Goal: Information Seeking & Learning: Learn about a topic

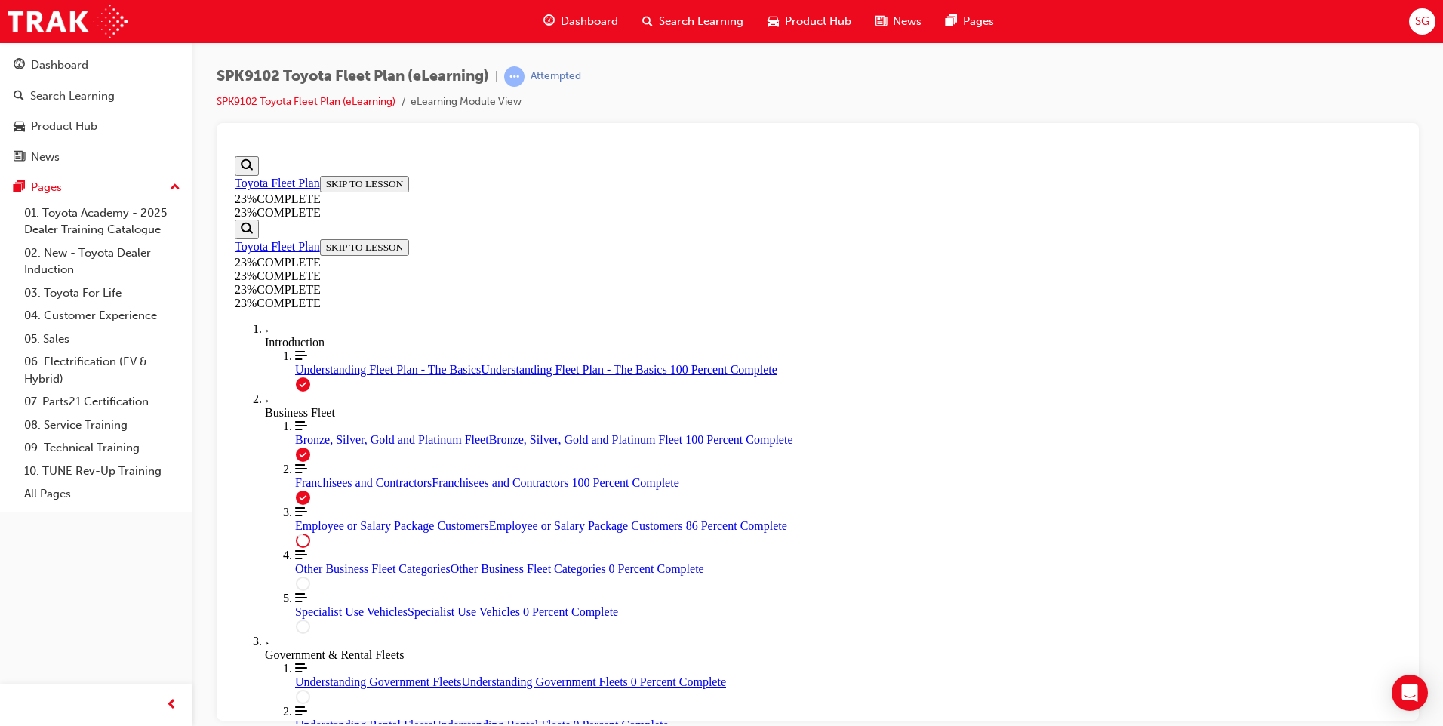
scroll to position [1600, 0]
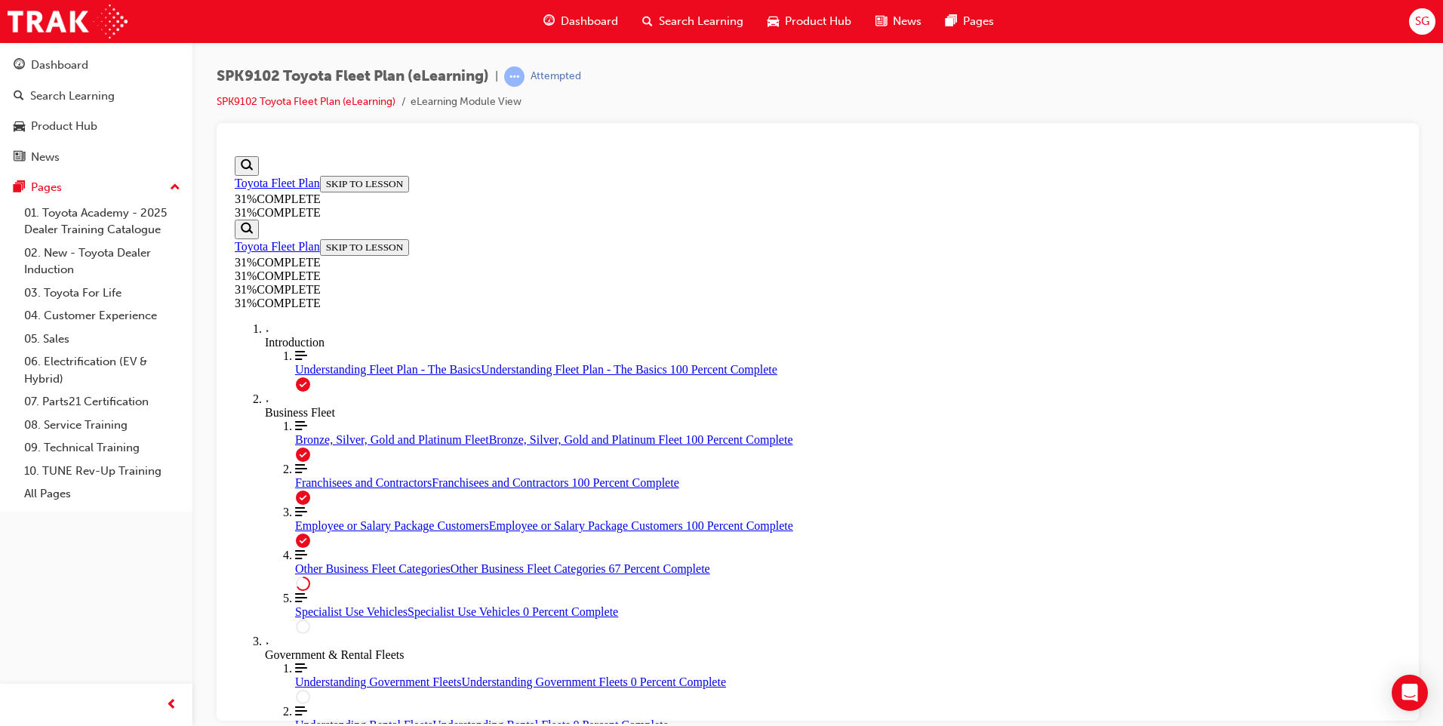
scroll to position [1184, 0]
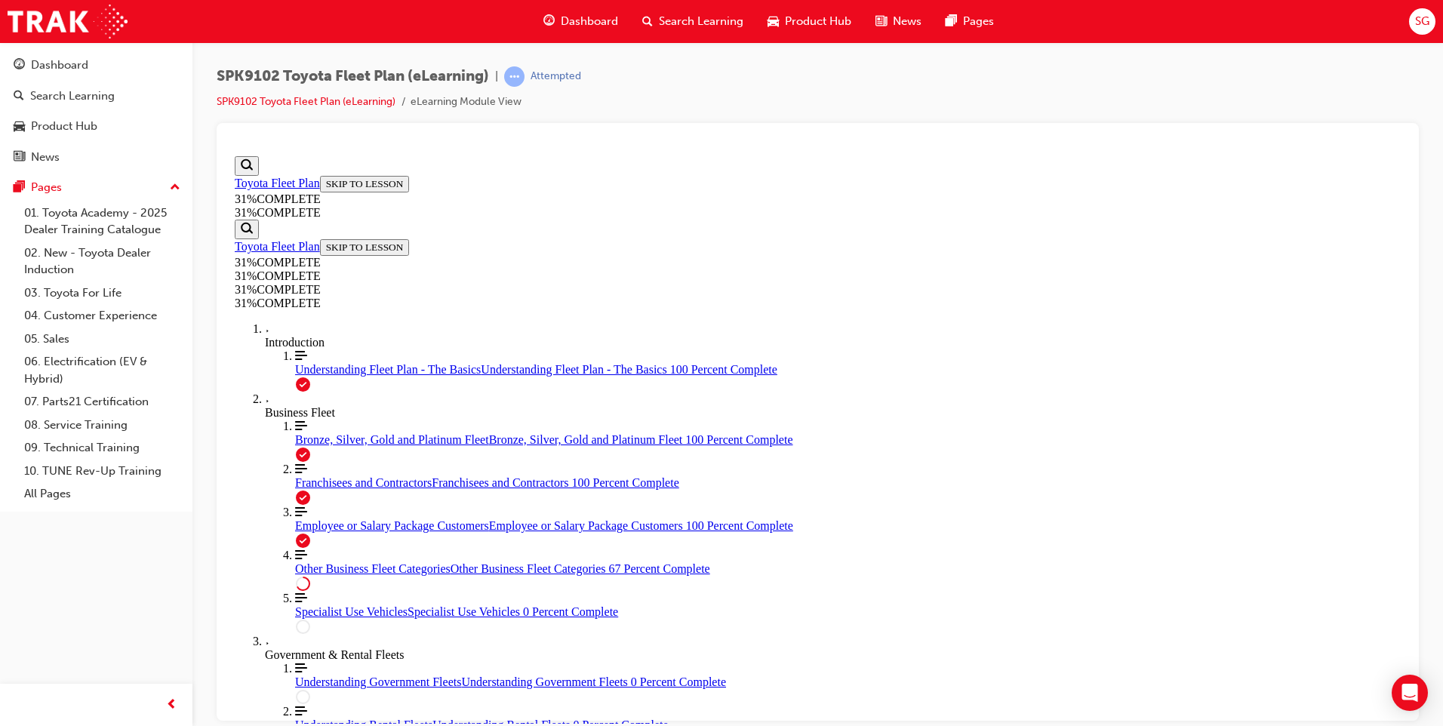
scroll to position [2884, 0]
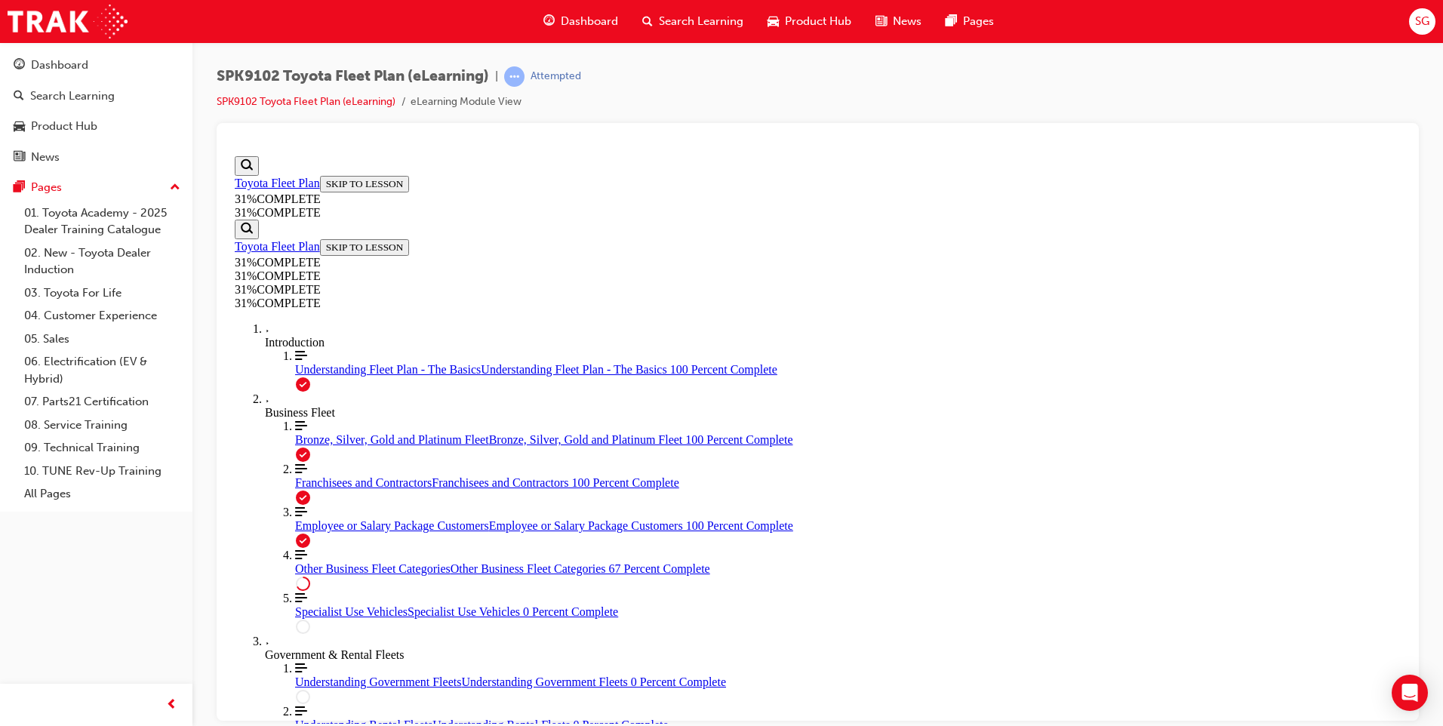
scroll to position [3608, 0]
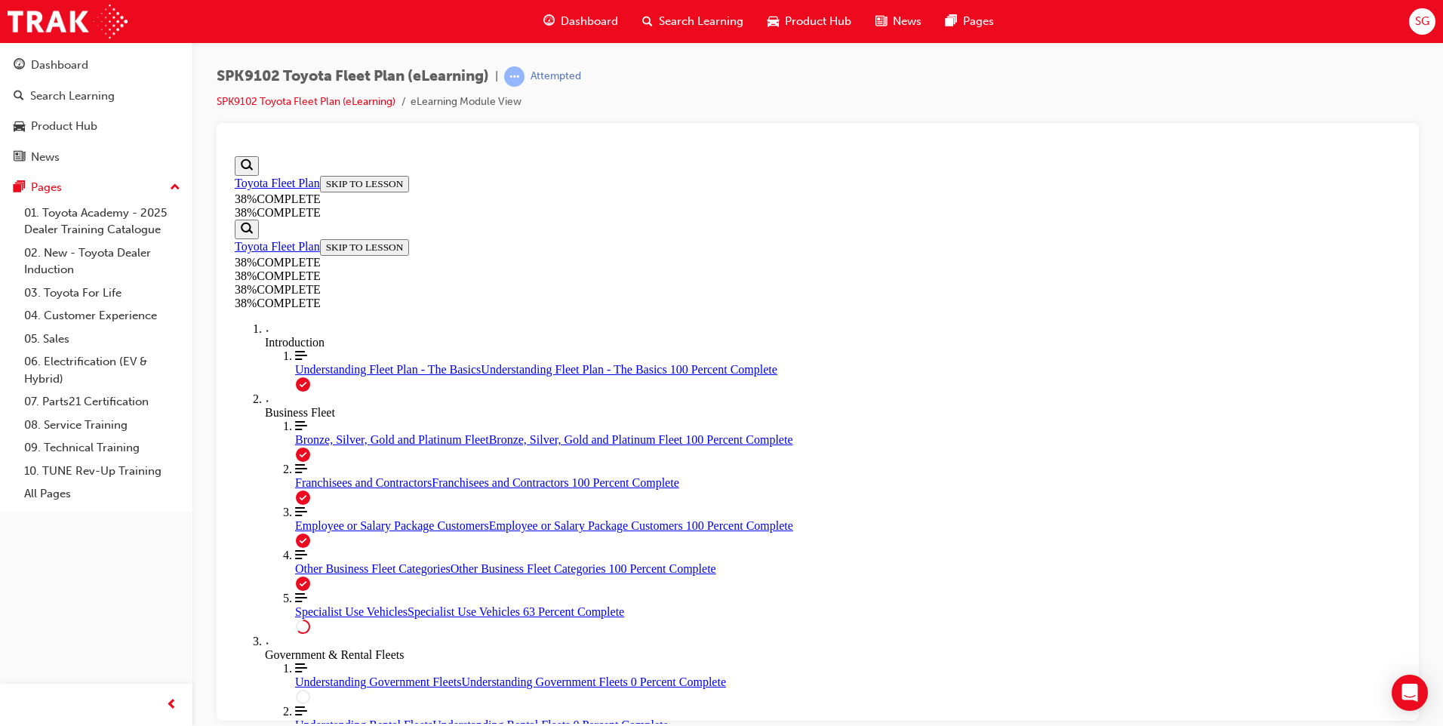
scroll to position [1543, 0]
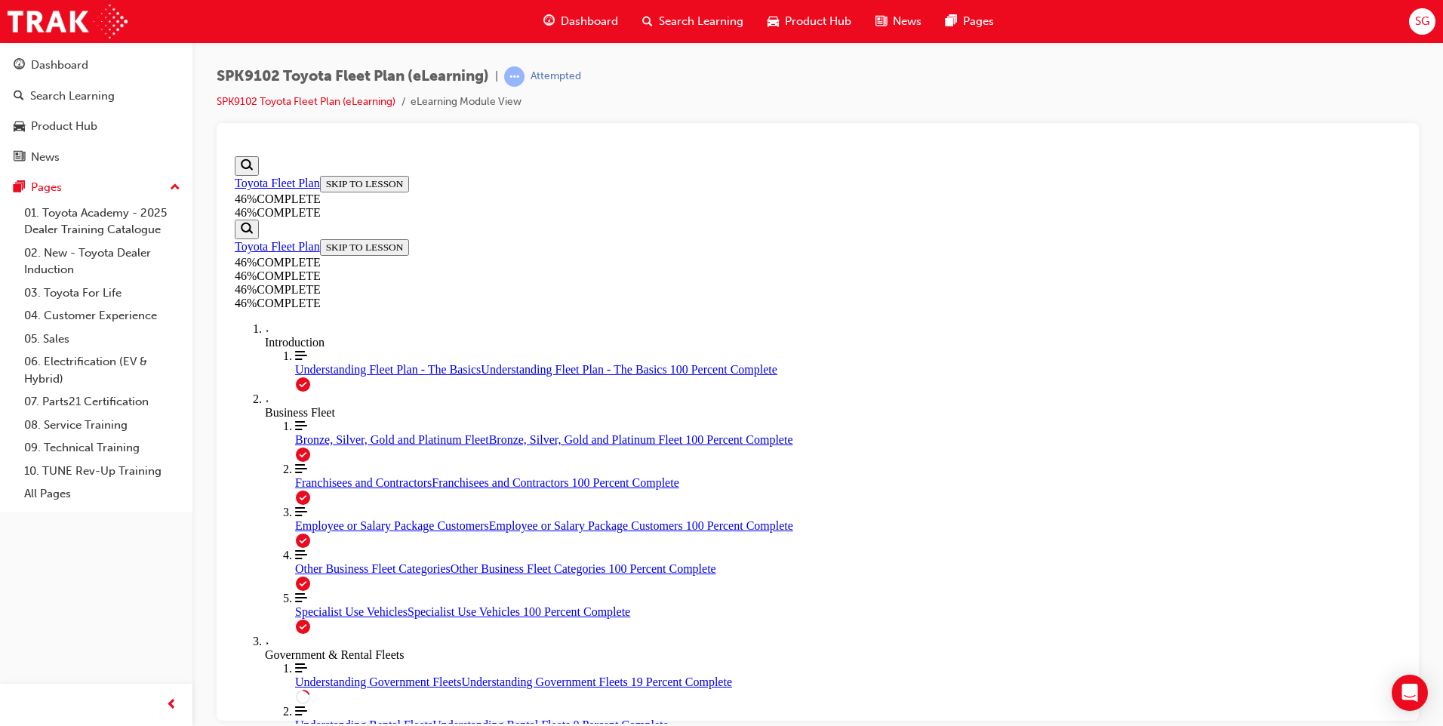
scroll to position [524, 0]
click at [1441, 426] on div "SPK9102 Toyota Fleet Plan (eLearning) | Attempted SPK9102 Toyota Fleet Plan (eL…" at bounding box center [817, 365] width 1251 height 646
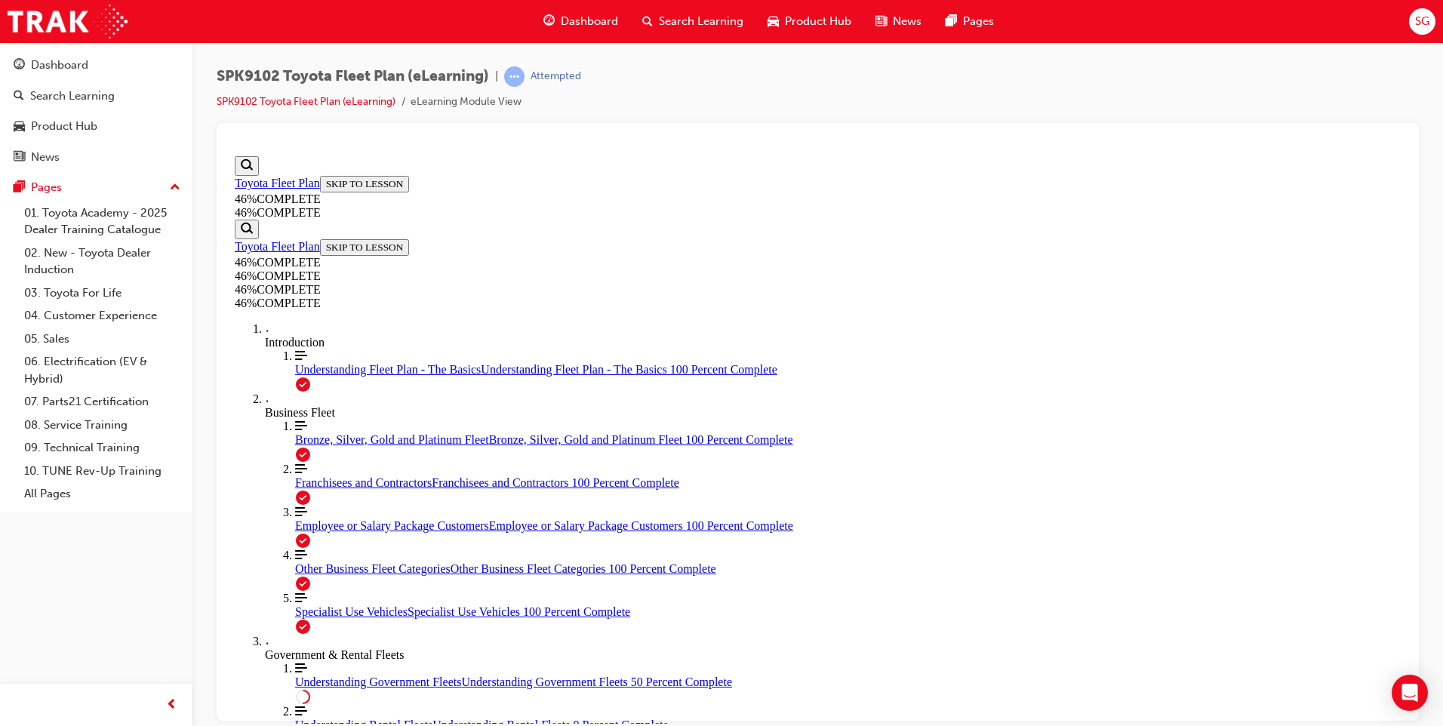
drag, startPoint x: 631, startPoint y: 509, endPoint x: 819, endPoint y: 589, distance: 204.3
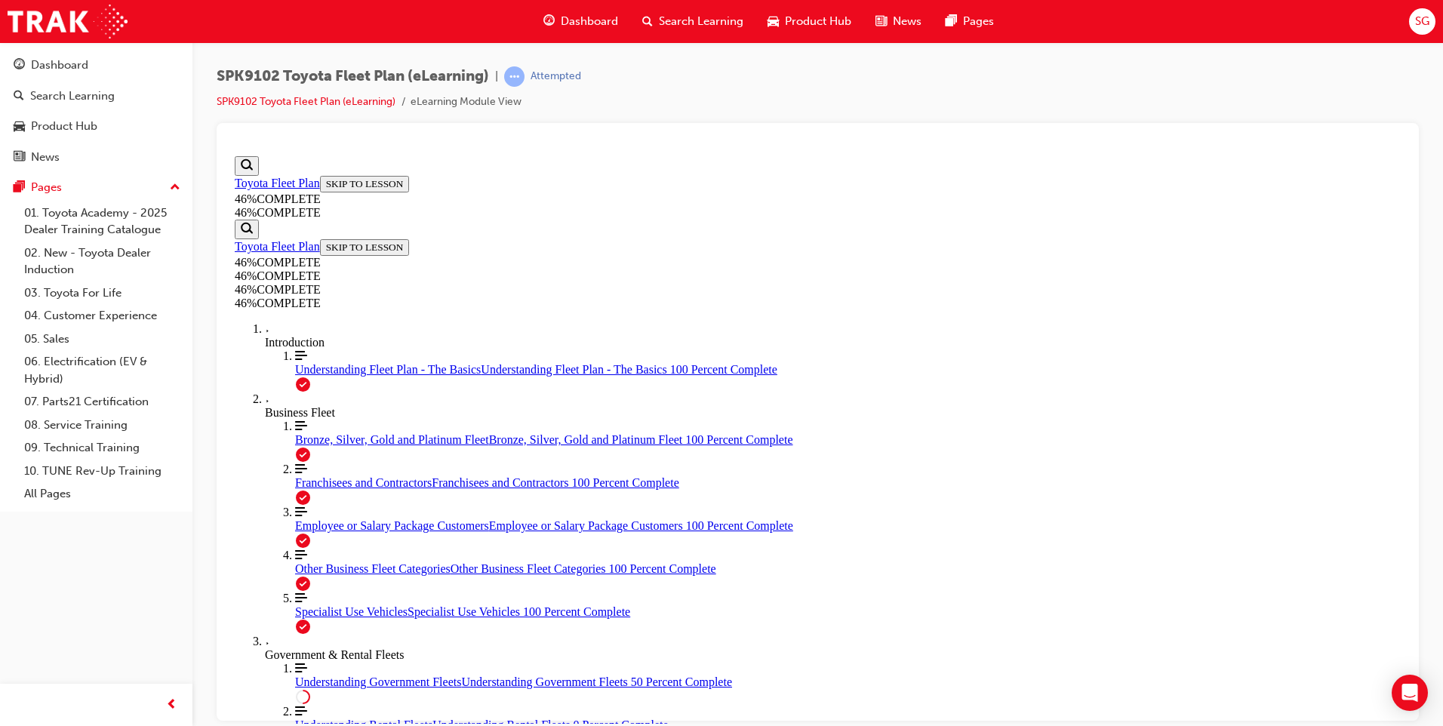
drag, startPoint x: 636, startPoint y: 290, endPoint x: 1218, endPoint y: 390, distance: 590.6
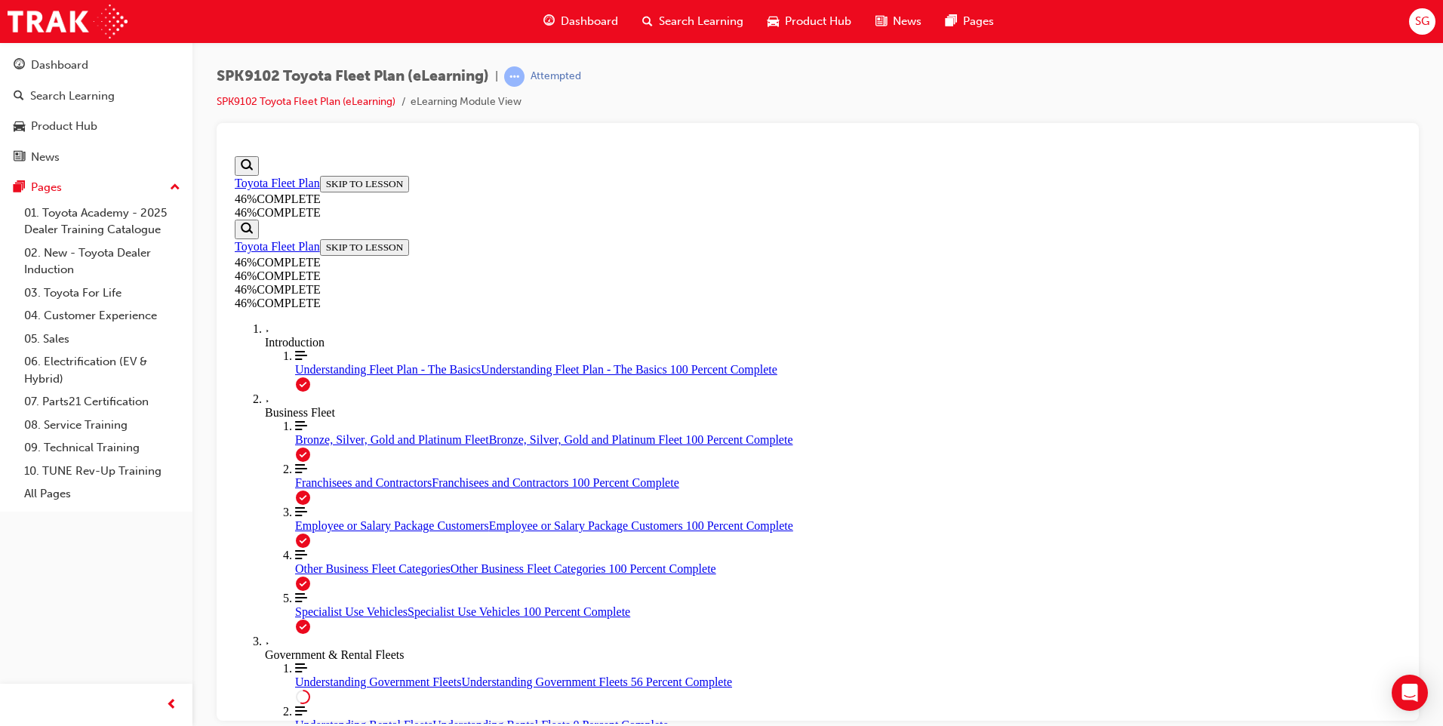
scroll to position [2260, 0]
drag, startPoint x: 639, startPoint y: 267, endPoint x: 1024, endPoint y: 418, distance: 413.5
drag, startPoint x: 1024, startPoint y: 418, endPoint x: 906, endPoint y: 381, distance: 124.2
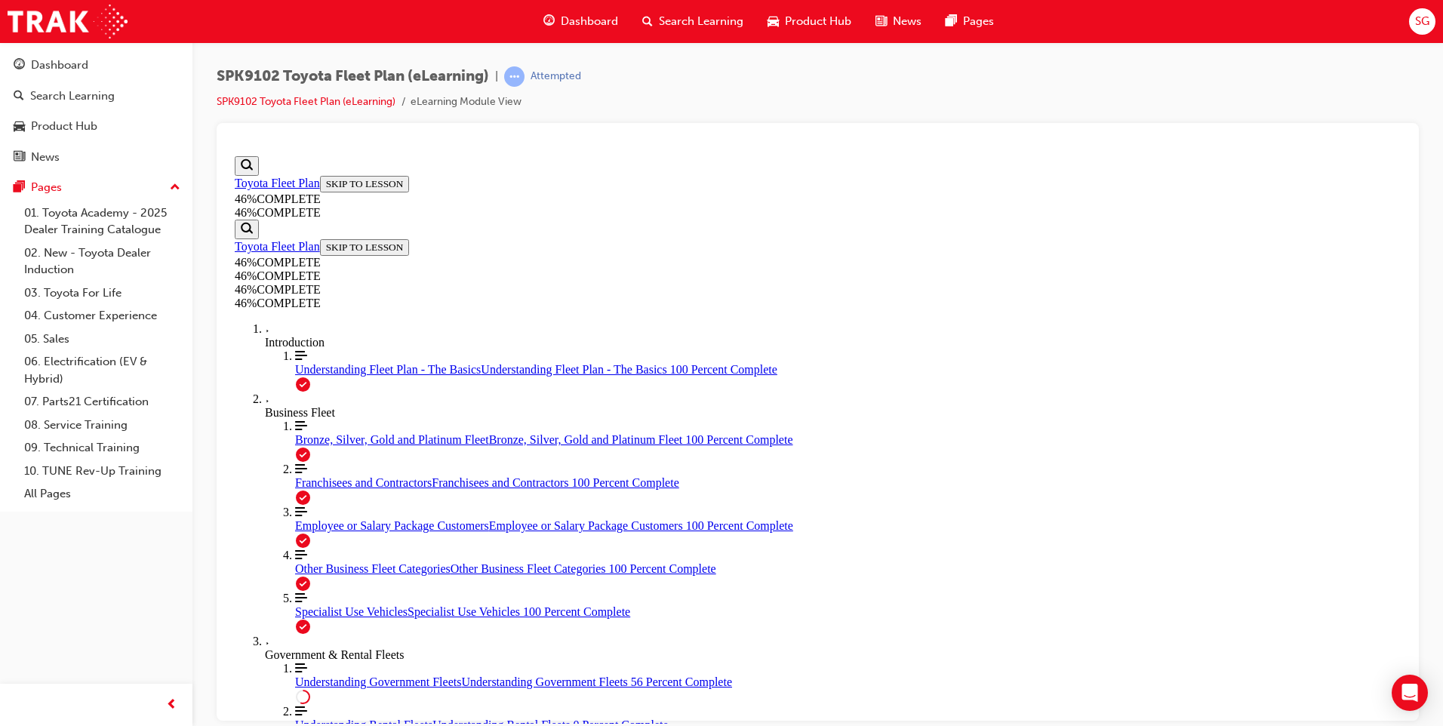
drag, startPoint x: 692, startPoint y: 297, endPoint x: 920, endPoint y: 420, distance: 259.4
copy div "The Fleet Plan stipulates a unique Retail Category Code and Price Group for eac…"
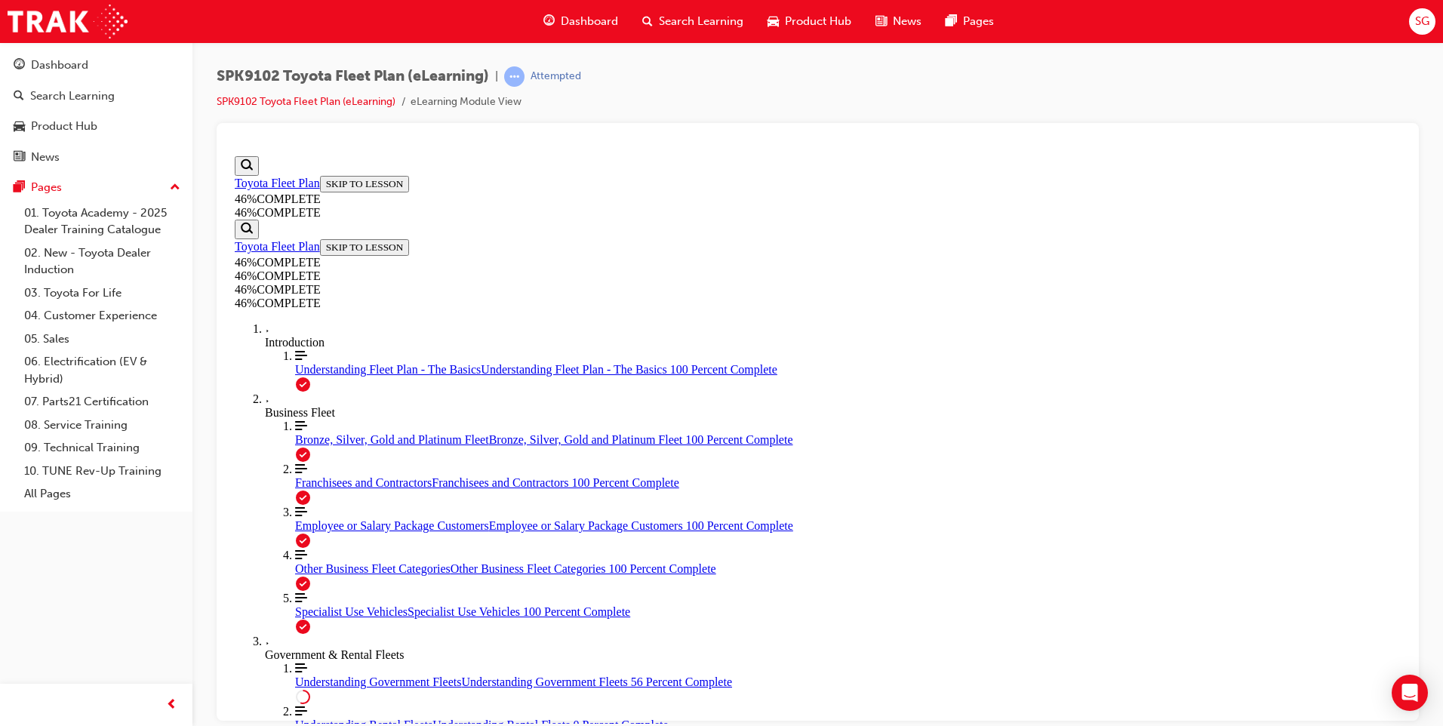
drag, startPoint x: 772, startPoint y: 325, endPoint x: 917, endPoint y: 414, distance: 170.5
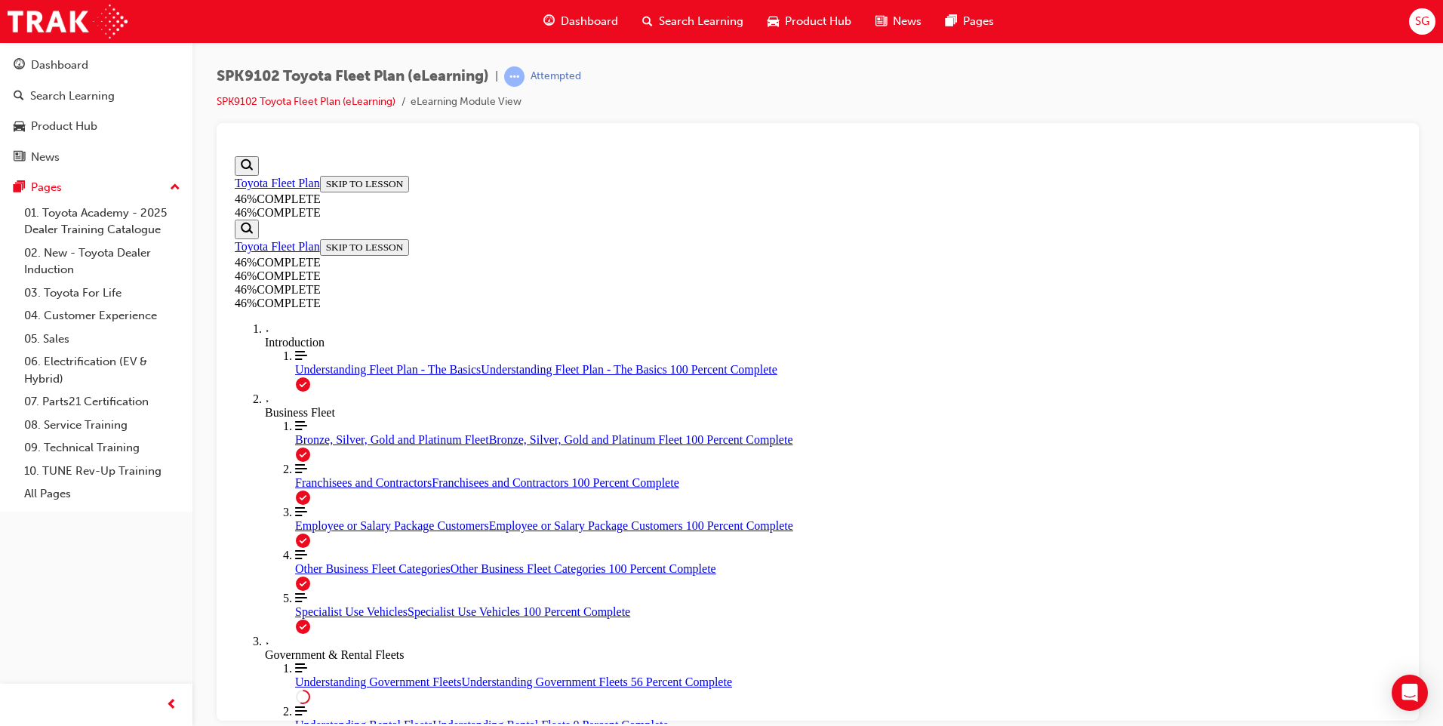
drag, startPoint x: 525, startPoint y: 417, endPoint x: 774, endPoint y: 509, distance: 264.9
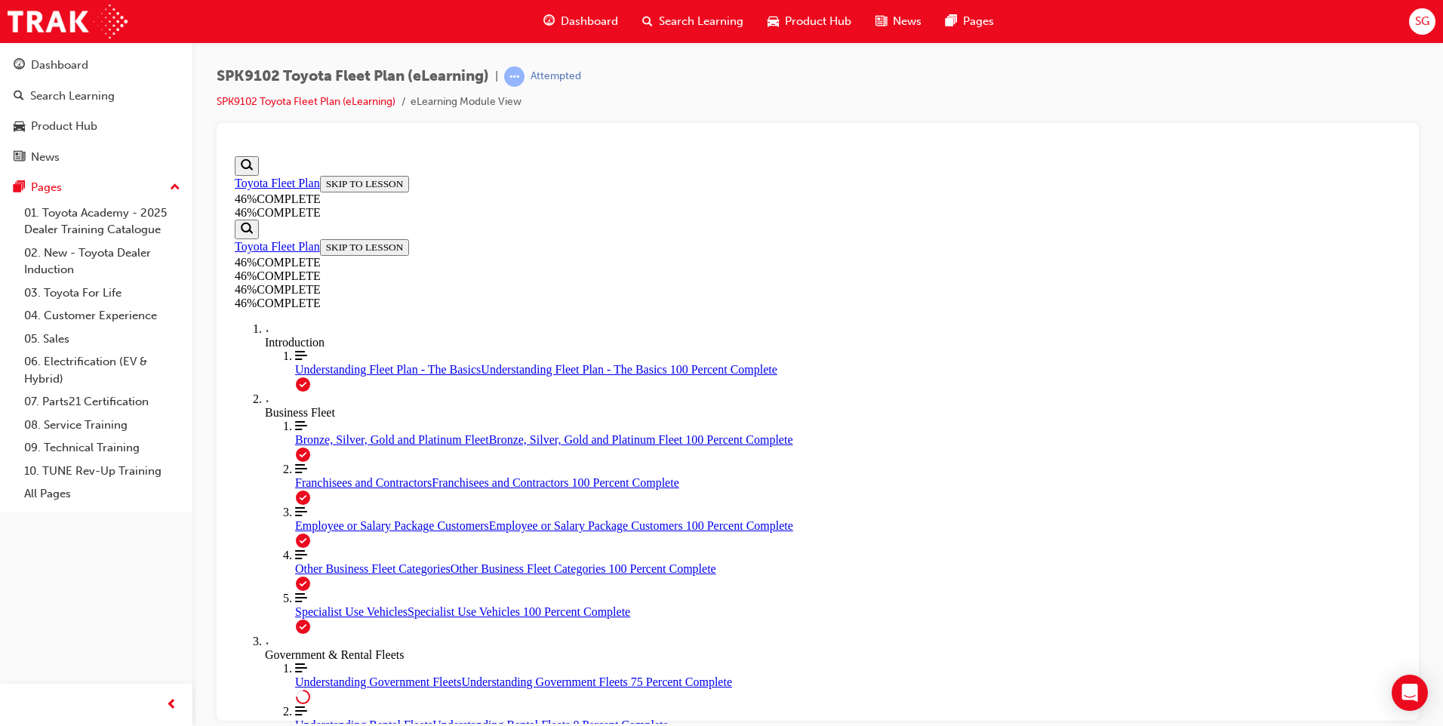
scroll to position [3373, 0]
drag, startPoint x: 632, startPoint y: 423, endPoint x: 876, endPoint y: 548, distance: 274.8
copy p "Eligibility for this category is determined by the Entity type status on the AB…"
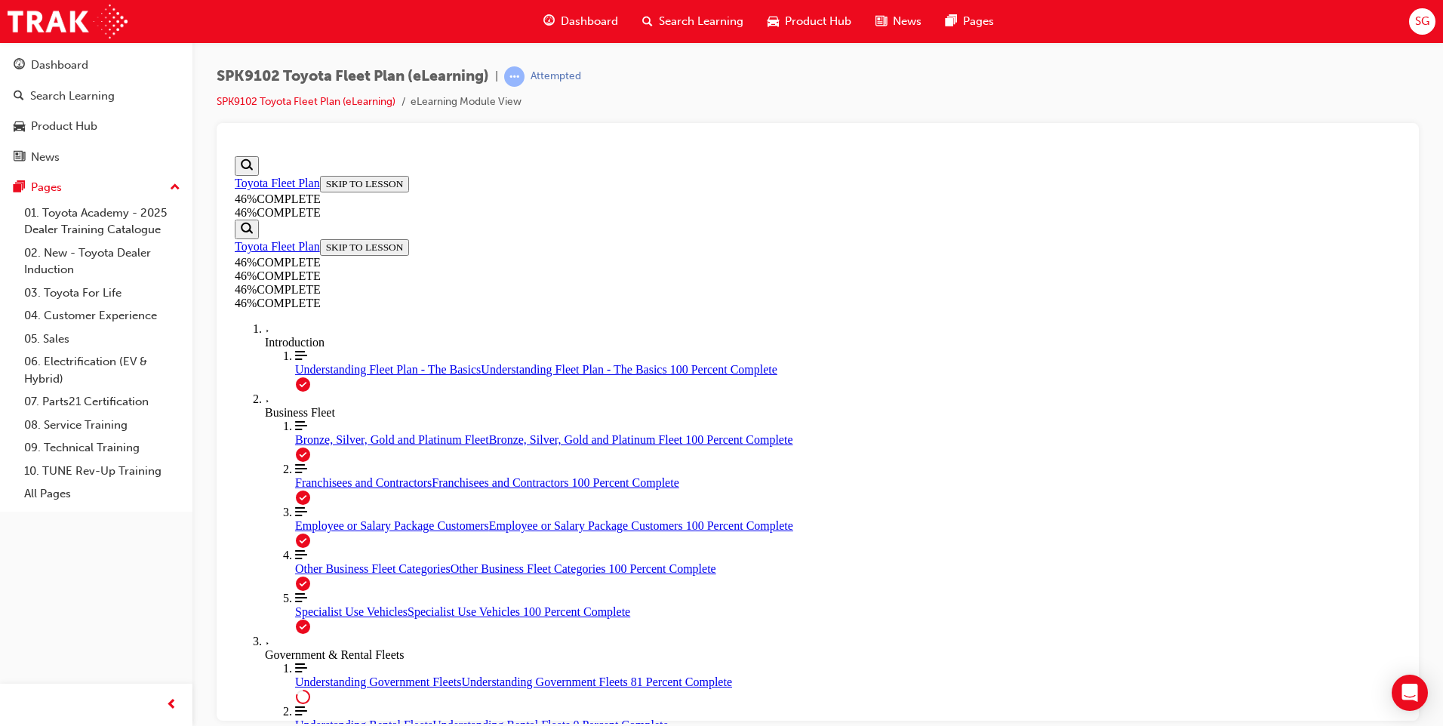
drag, startPoint x: 691, startPoint y: 256, endPoint x: 1182, endPoint y: 290, distance: 492.6
copy strong "A Local Government entity is defined as a subdivision of the States and the NT …"
drag, startPoint x: 570, startPoint y: 285, endPoint x: 875, endPoint y: 297, distance: 305.2
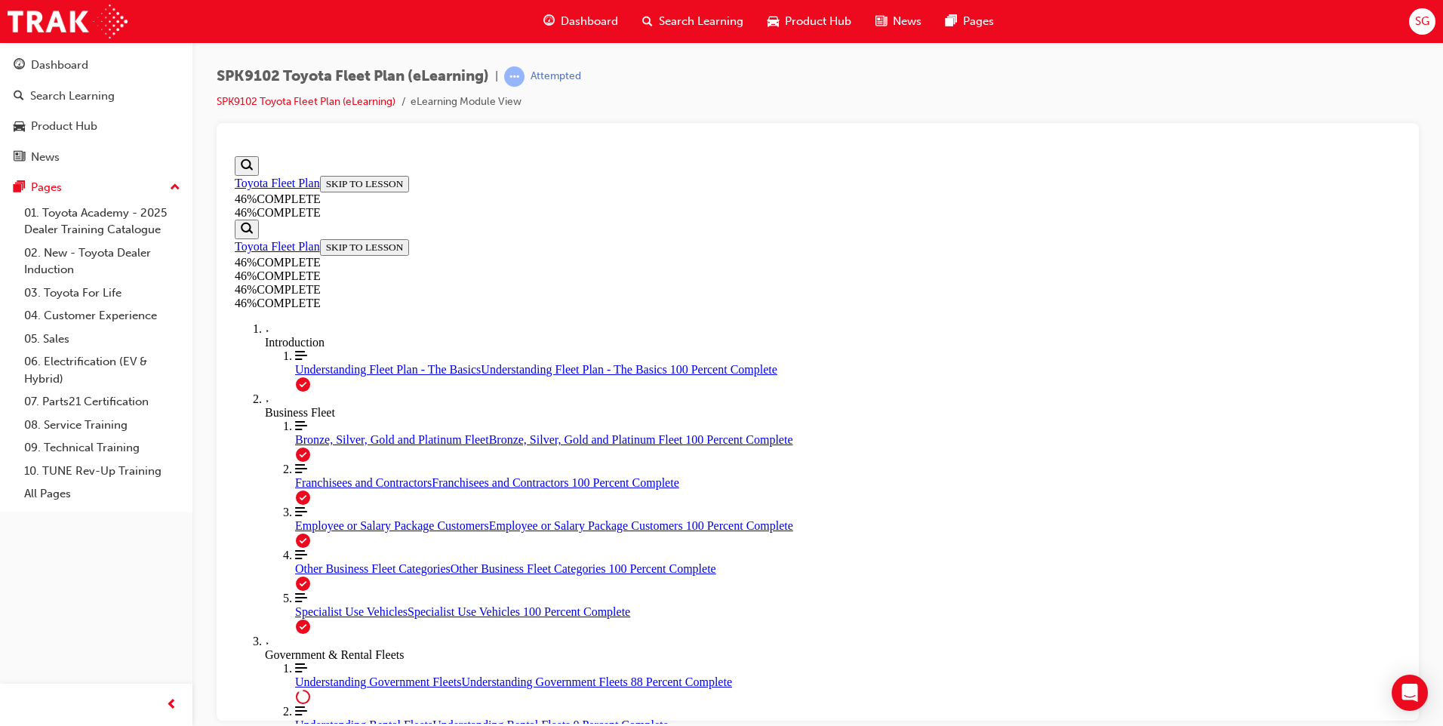
copy div "FNF - Approved Goverment"
drag, startPoint x: 634, startPoint y: 483, endPoint x: 880, endPoint y: 528, distance: 250.2
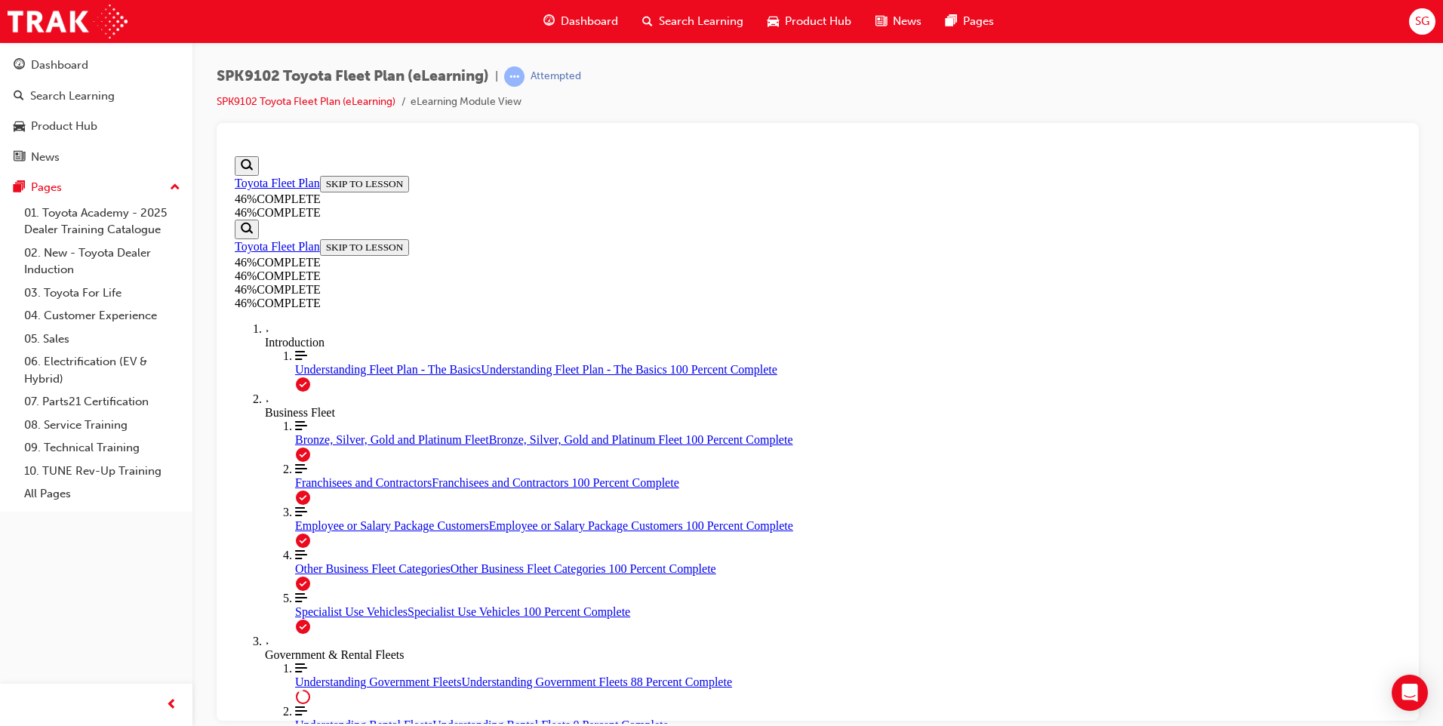
copy p "Three Categories exist for eligibility into FNP/AG. The criteria for one of the…"
drag, startPoint x: 693, startPoint y: 490, endPoint x: 750, endPoint y: 522, distance: 65.5
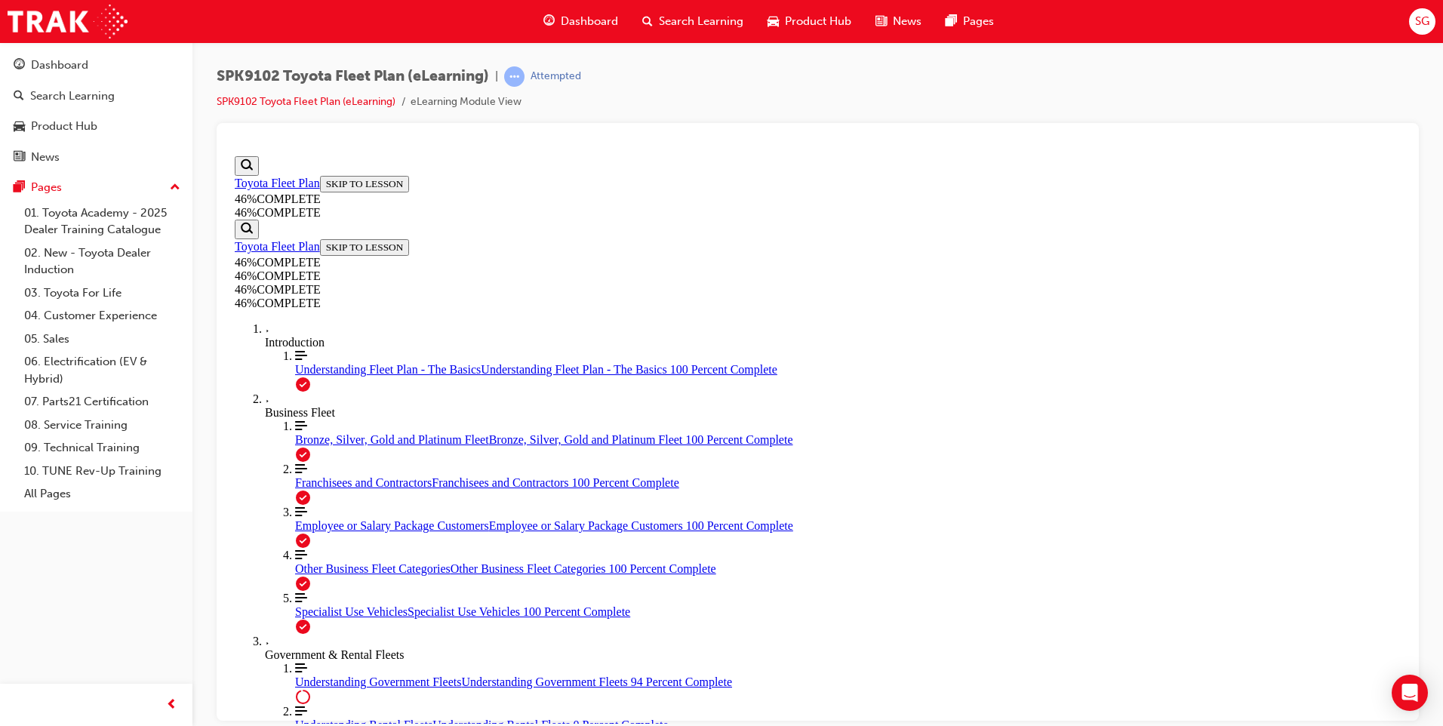
drag, startPoint x: 697, startPoint y: 242, endPoint x: 994, endPoint y: 482, distance: 381.7
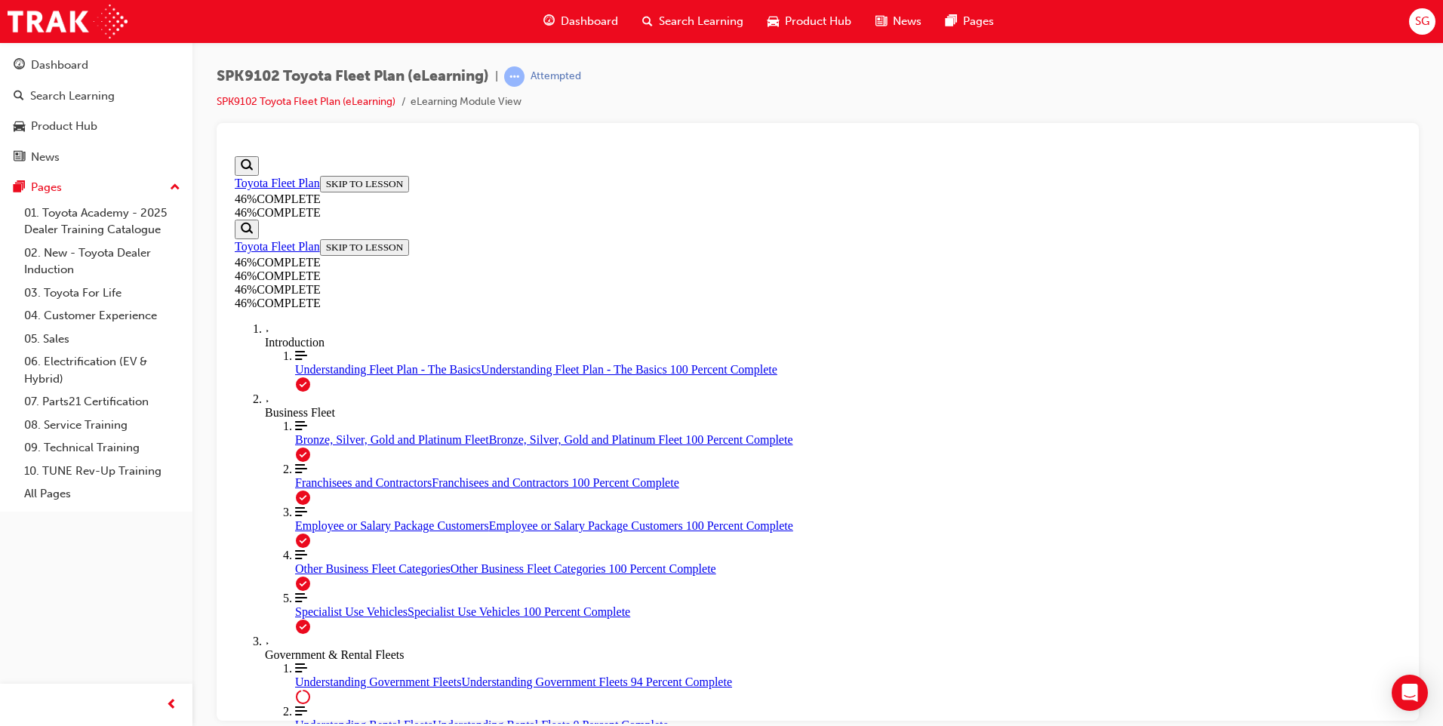
drag, startPoint x: 649, startPoint y: 210, endPoint x: 1012, endPoint y: 455, distance: 437.6
copy p "To be eligible for this category it MUST state the entity type as a PBI or Char…"
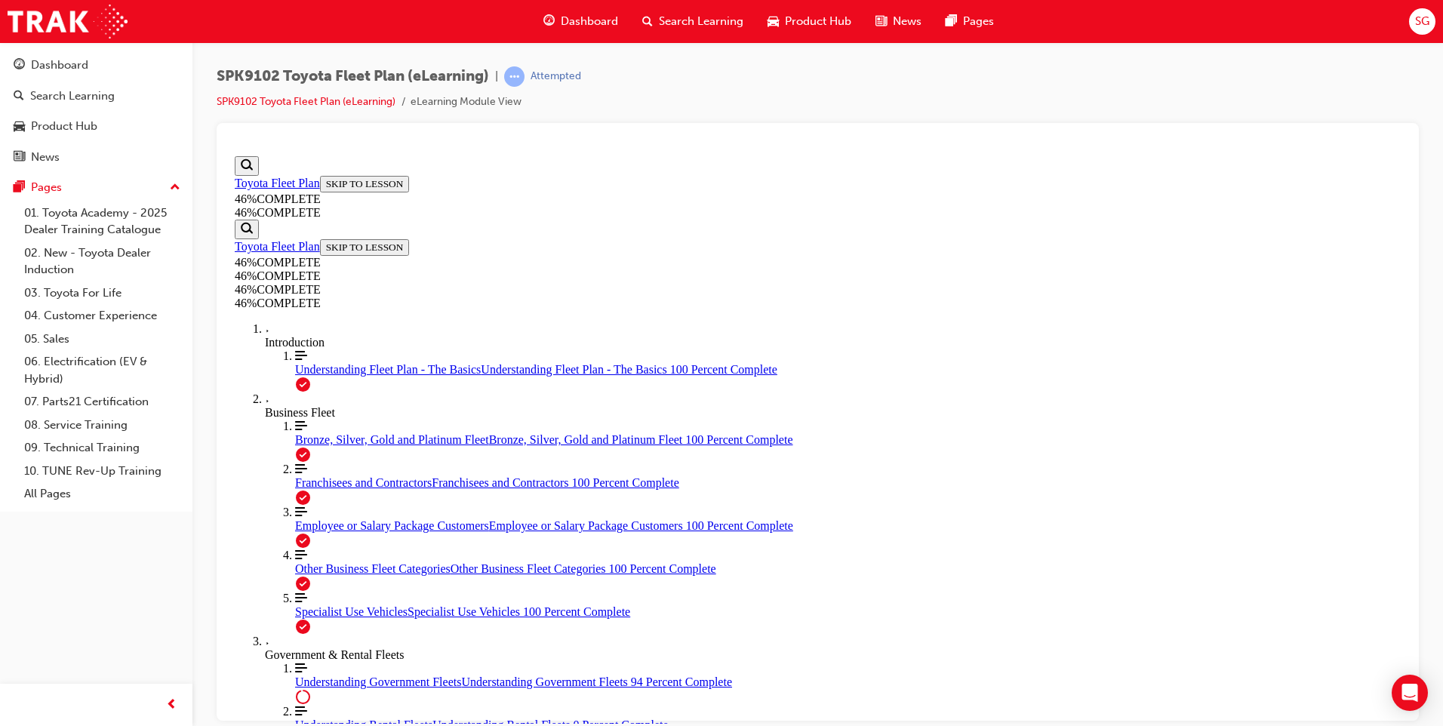
scroll to position [4250, 0]
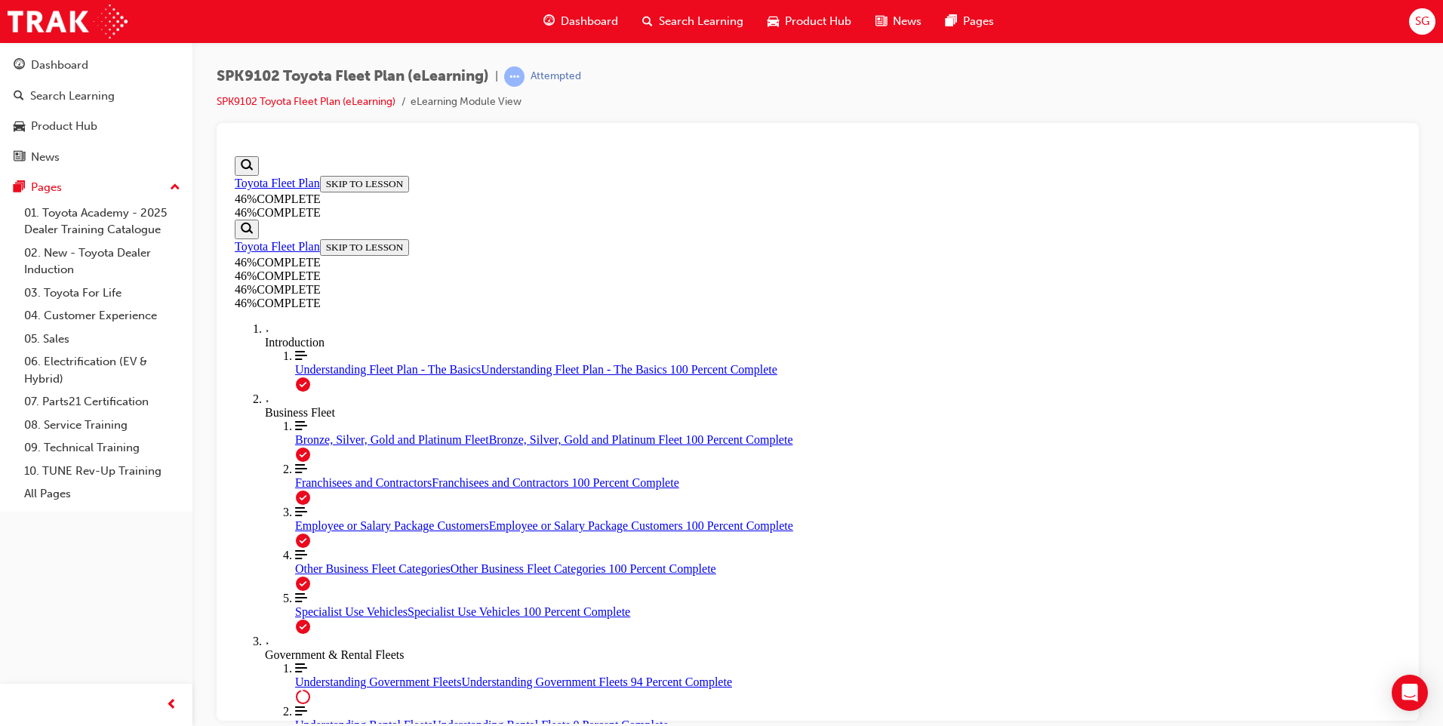
drag, startPoint x: 679, startPoint y: 381, endPoint x: 913, endPoint y: 483, distance: 255.2
copy p "To be eligible for this category, it must be established that there is greater …"
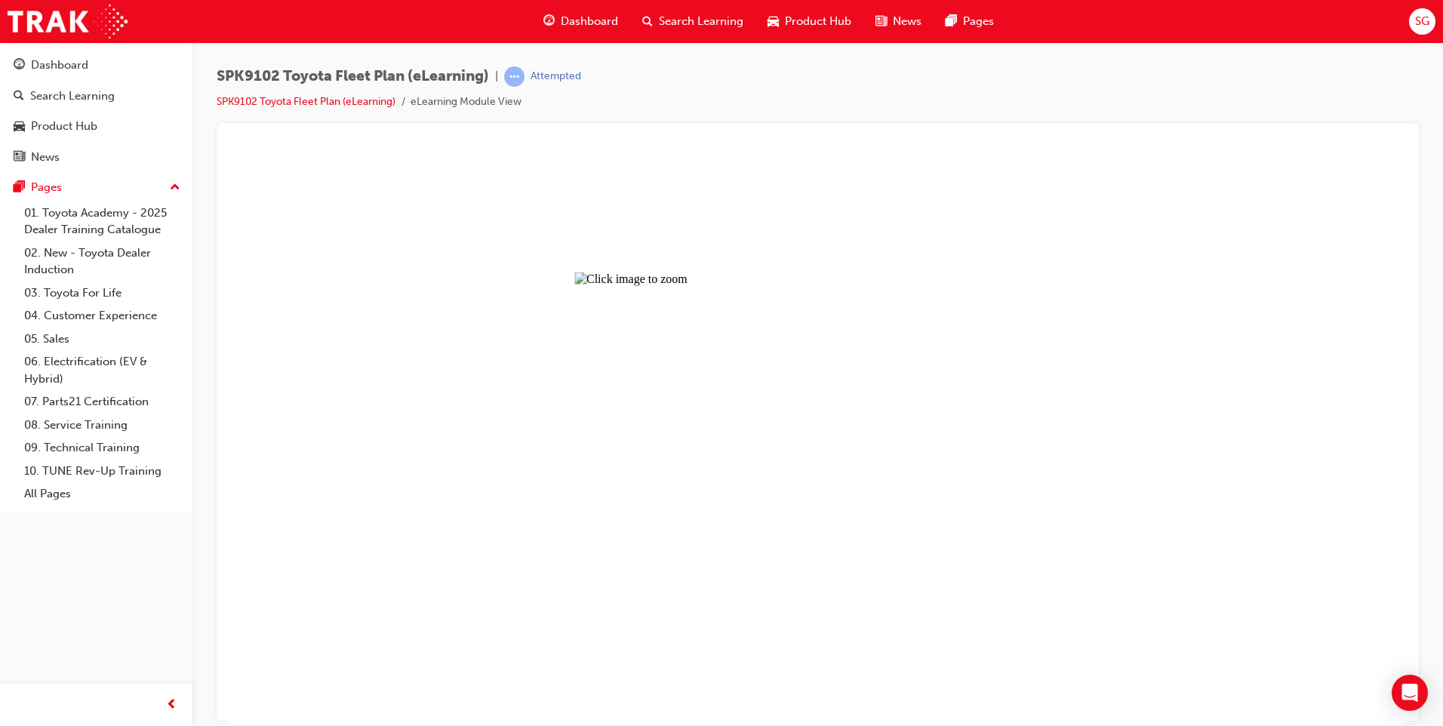
click at [413, 602] on button "Unzoom image" at bounding box center [818, 436] width 1178 height 574
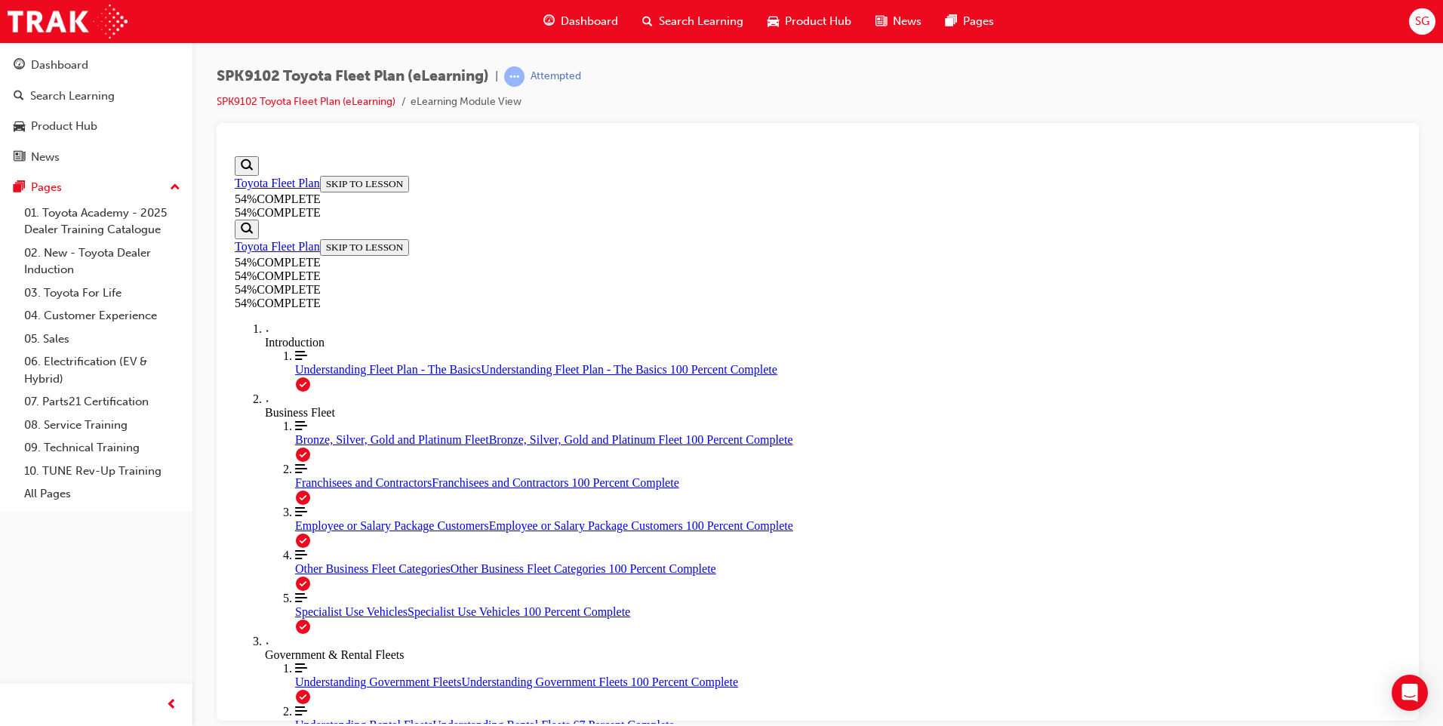
drag, startPoint x: 640, startPoint y: 231, endPoint x: 936, endPoint y: 245, distance: 296.3
copy h1 "Understanding FMOs"
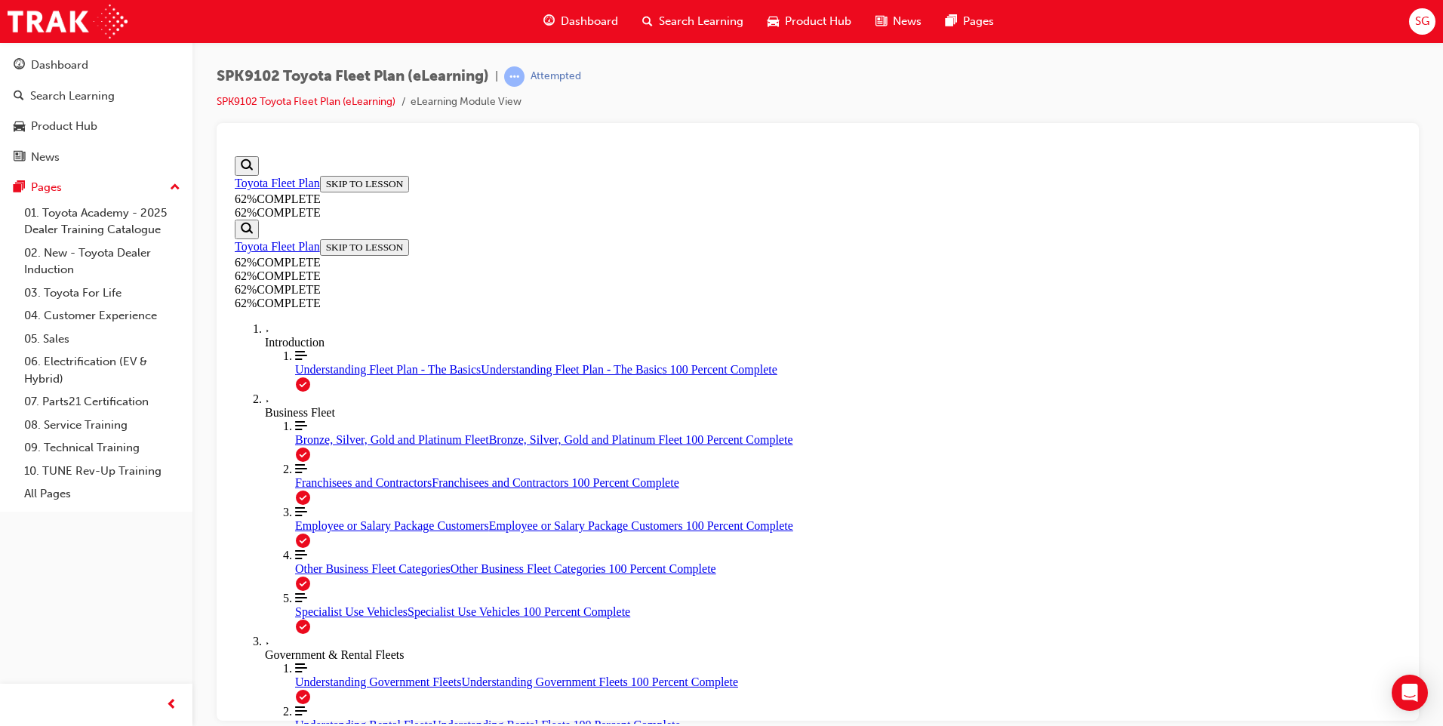
scroll to position [90, 0]
drag, startPoint x: 628, startPoint y: 379, endPoint x: 1003, endPoint y: 577, distance: 424.1
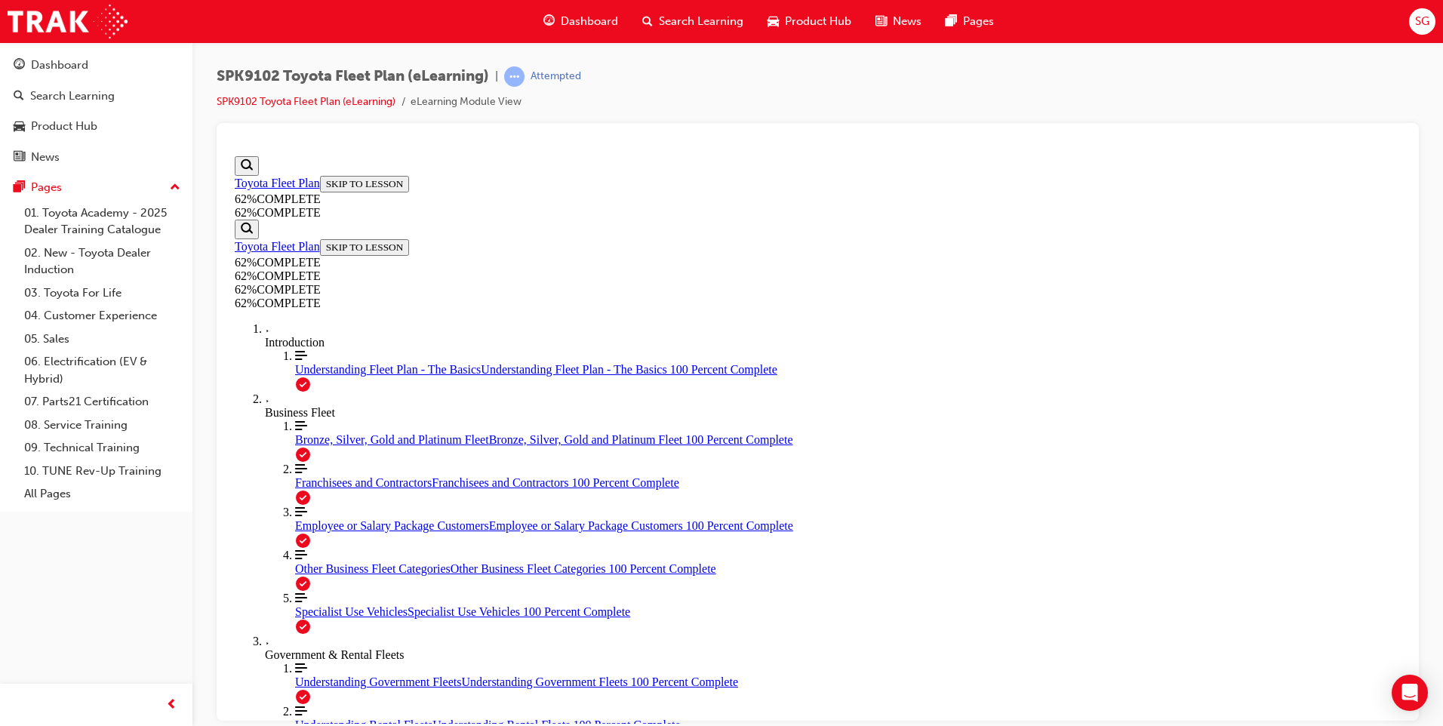
drag, startPoint x: 657, startPoint y: 426, endPoint x: 1042, endPoint y: 590, distance: 418.4
copy p "An FMO is a Fleet Management Organisation that provides fleet leasing and/or ma…"
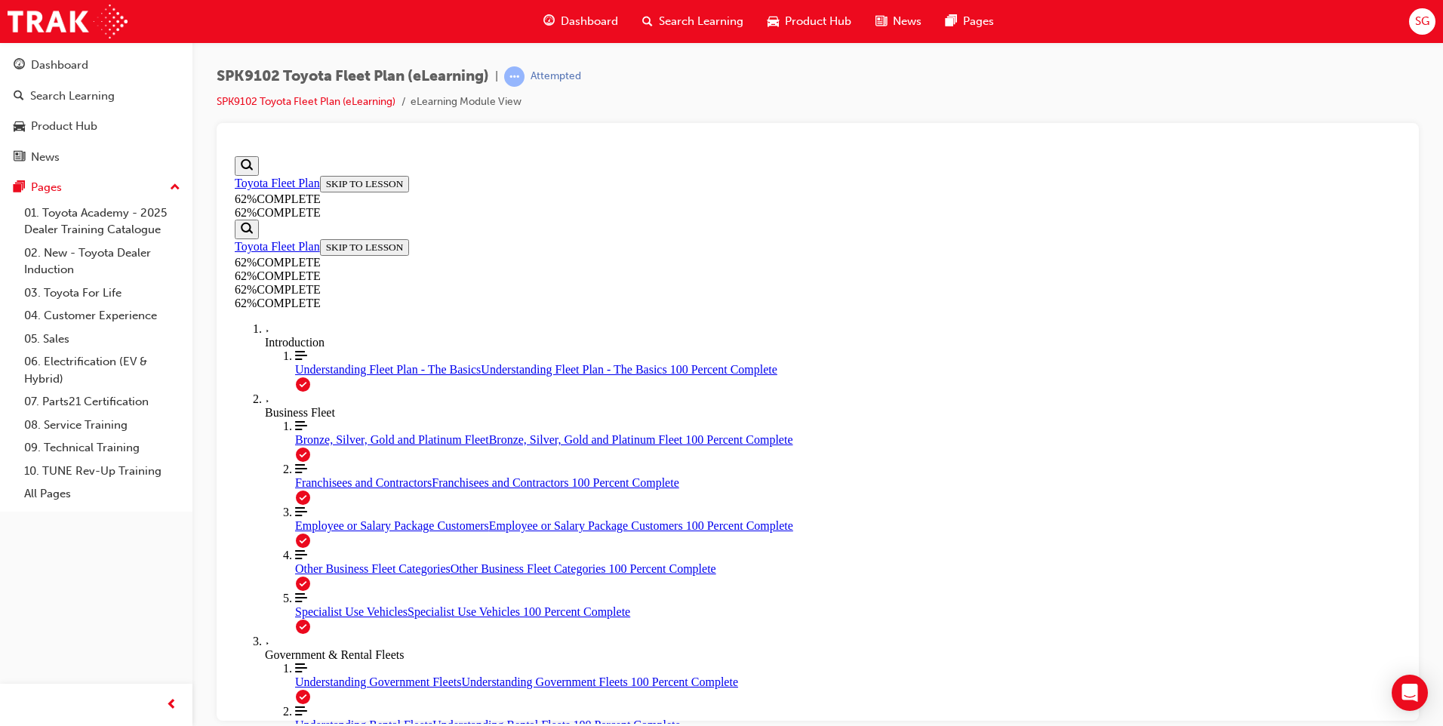
drag, startPoint x: 647, startPoint y: 460, endPoint x: 1174, endPoint y: 636, distance: 555.2
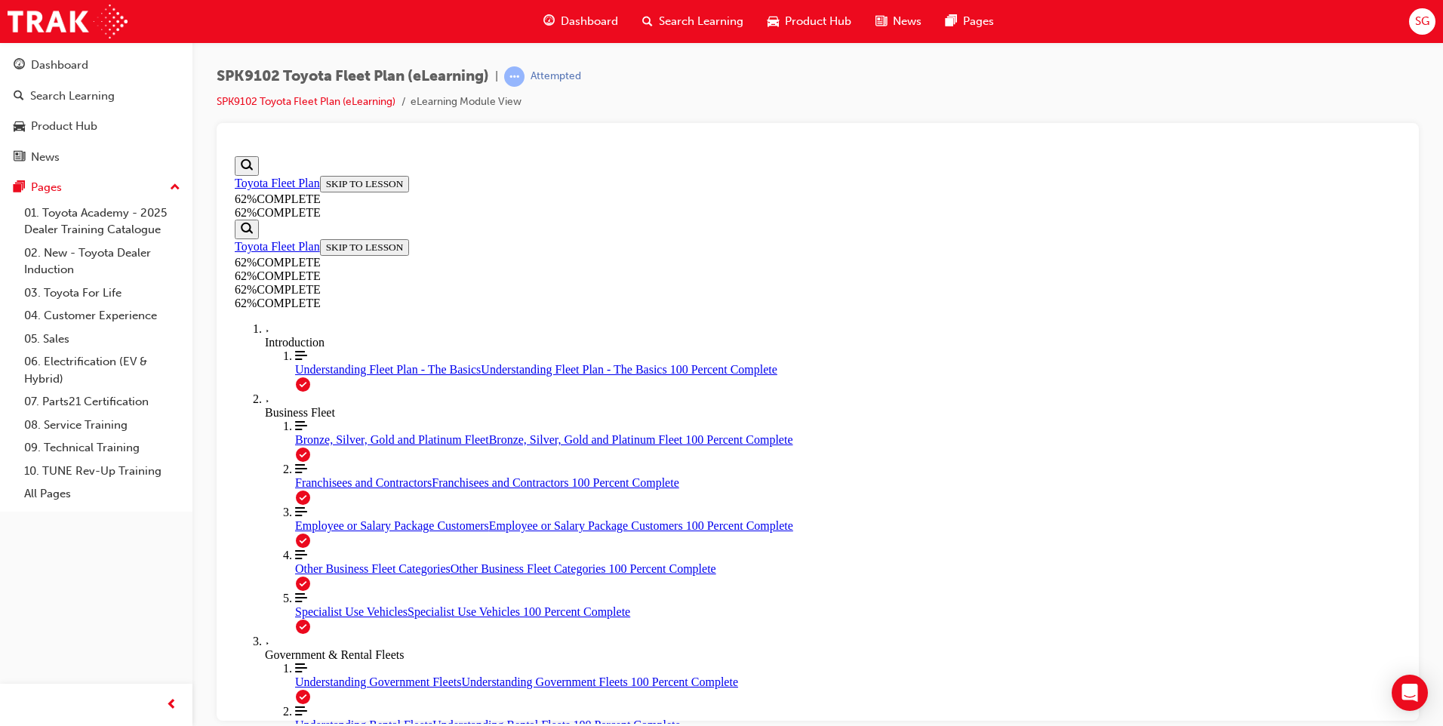
drag, startPoint x: 646, startPoint y: 267, endPoint x: 1104, endPoint y: 476, distance: 503.7
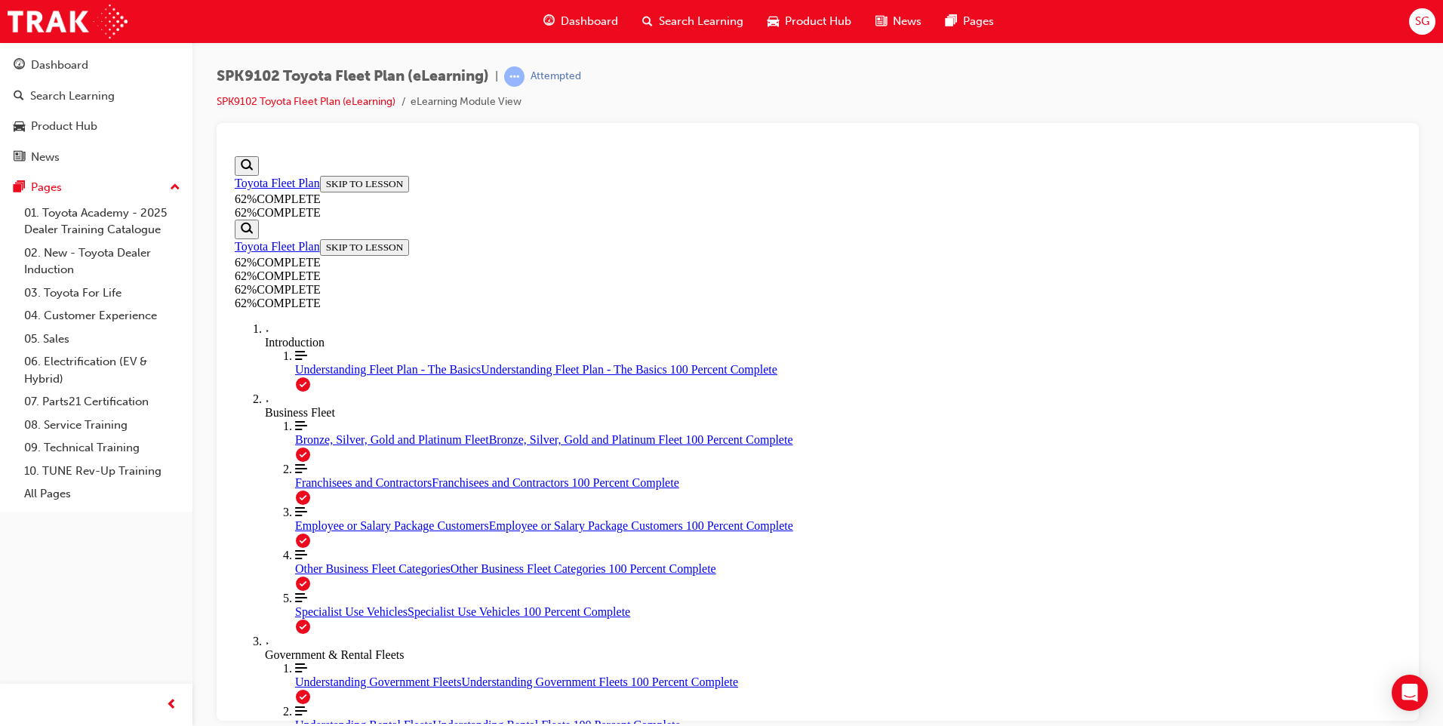
drag, startPoint x: 657, startPoint y: 440, endPoint x: 1080, endPoint y: 509, distance: 428.3
drag, startPoint x: 620, startPoint y: 232, endPoint x: 869, endPoint y: 240, distance: 248.5
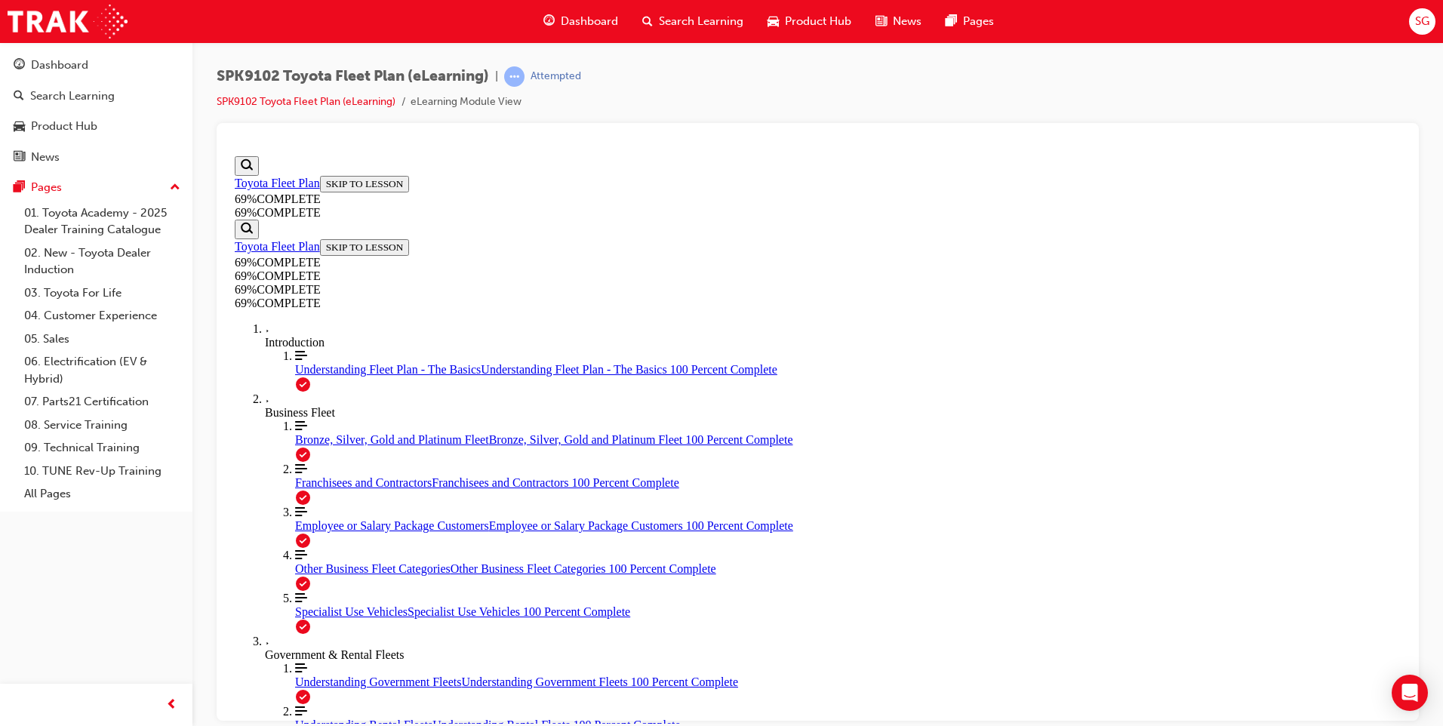
drag, startPoint x: 636, startPoint y: 465, endPoint x: 724, endPoint y: 516, distance: 101.8
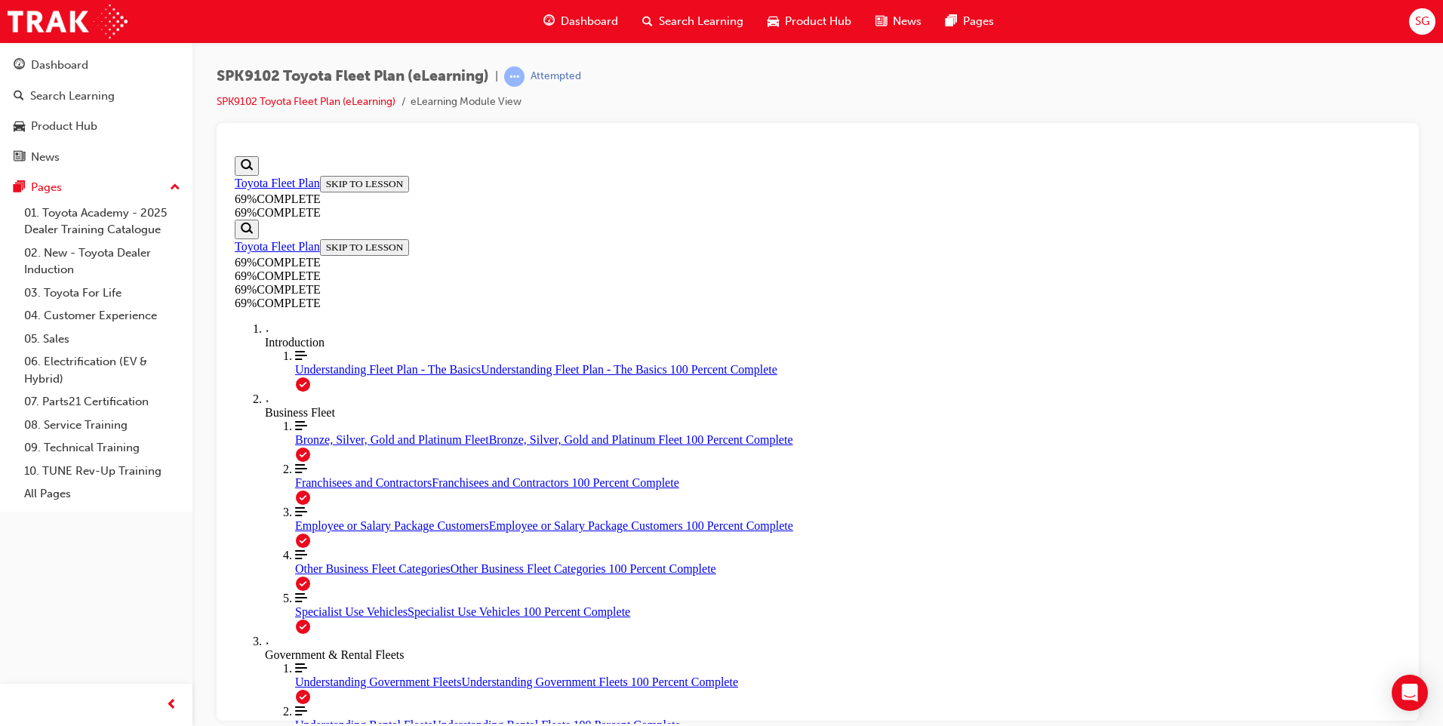
drag, startPoint x: 657, startPoint y: 361, endPoint x: 1072, endPoint y: 420, distance: 418.6
drag, startPoint x: 658, startPoint y: 337, endPoint x: 1172, endPoint y: 486, distance: 535.3
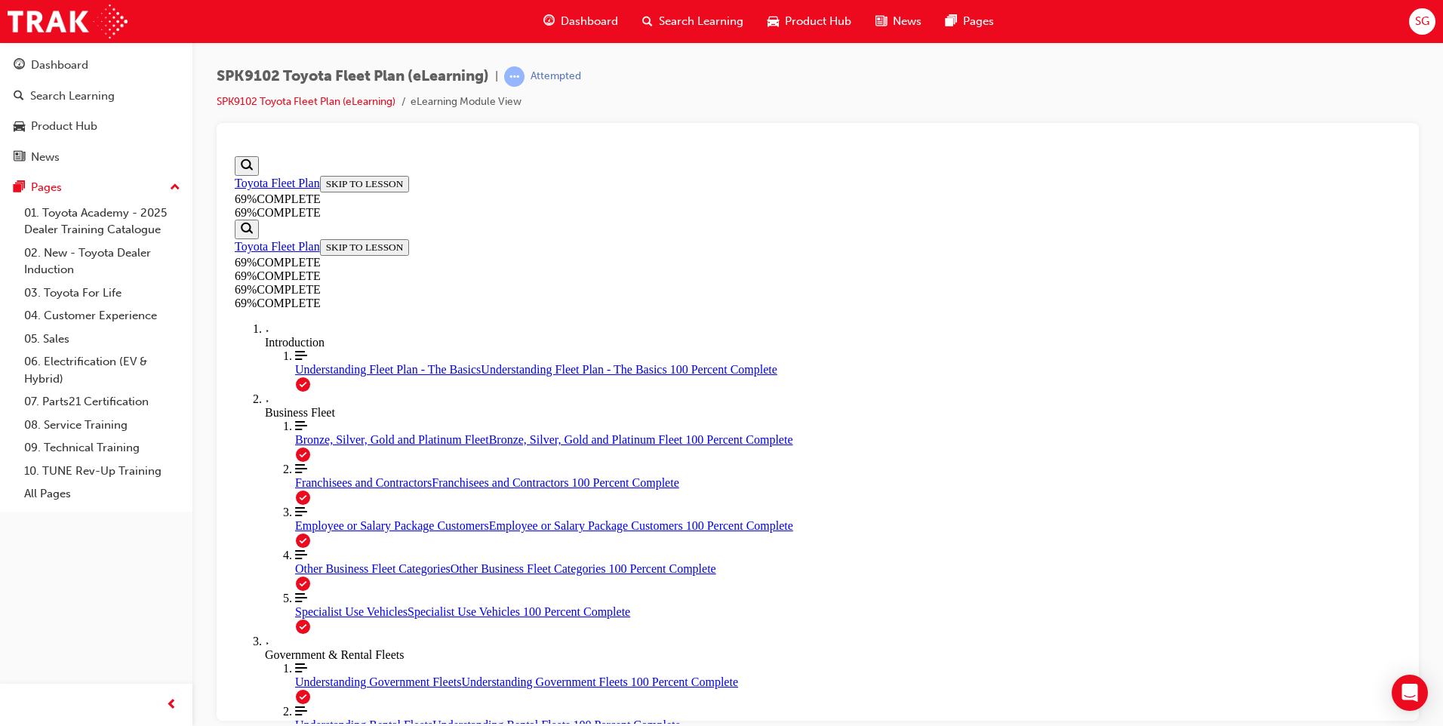
drag, startPoint x: 645, startPoint y: 337, endPoint x: 1144, endPoint y: 497, distance: 524.9
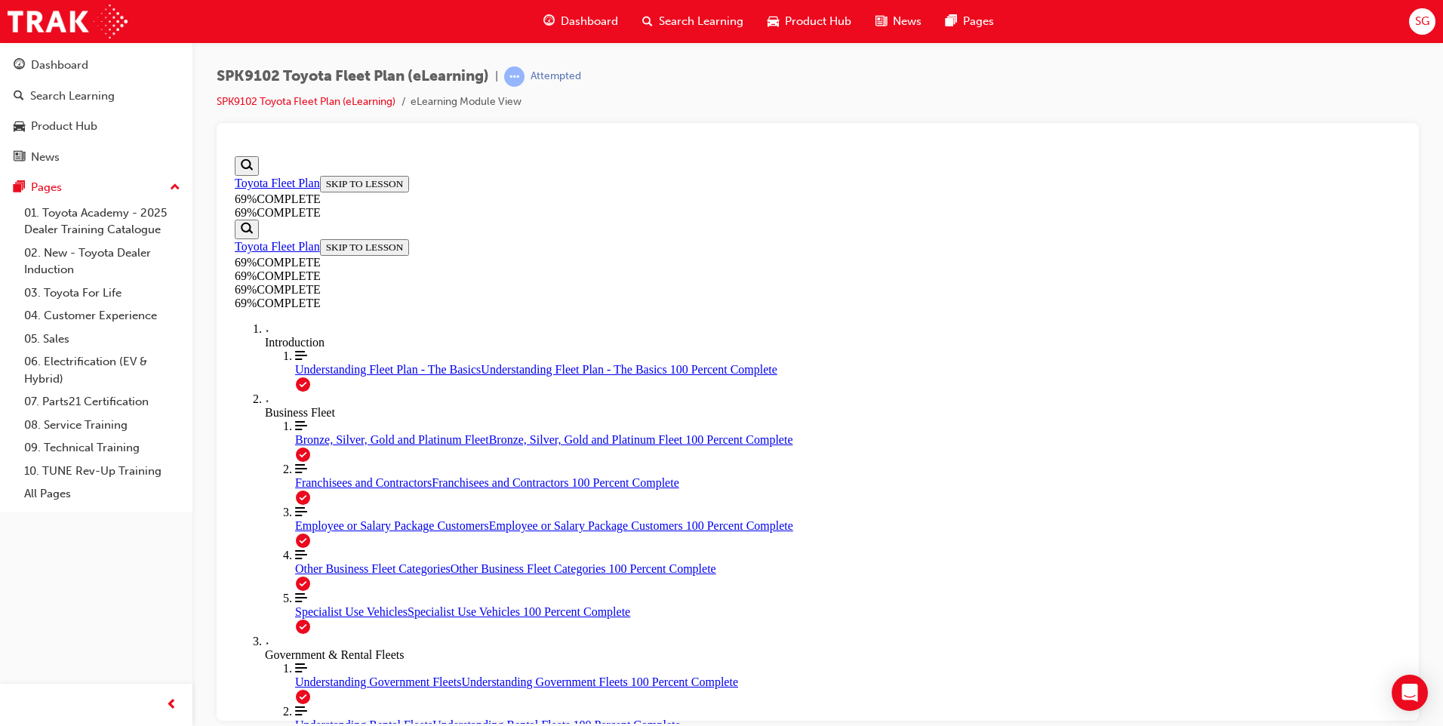
drag, startPoint x: 677, startPoint y: 318, endPoint x: 1117, endPoint y: 340, distance: 440.7
drag, startPoint x: 631, startPoint y: 386, endPoint x: 797, endPoint y: 564, distance: 243.0
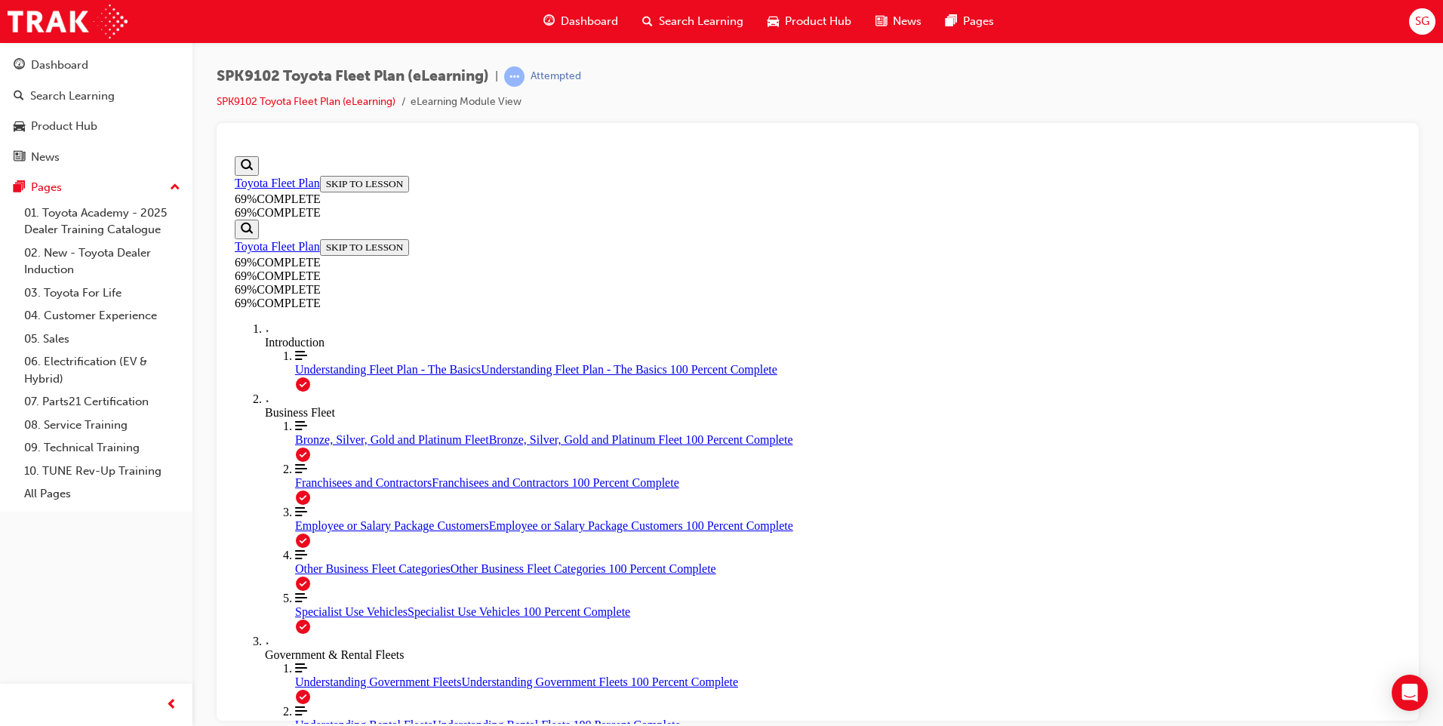
scroll to position [1788, 0]
drag, startPoint x: 688, startPoint y: 226, endPoint x: 1116, endPoint y: 269, distance: 430.1
drag, startPoint x: 630, startPoint y: 431, endPoint x: 936, endPoint y: 488, distance: 311.7
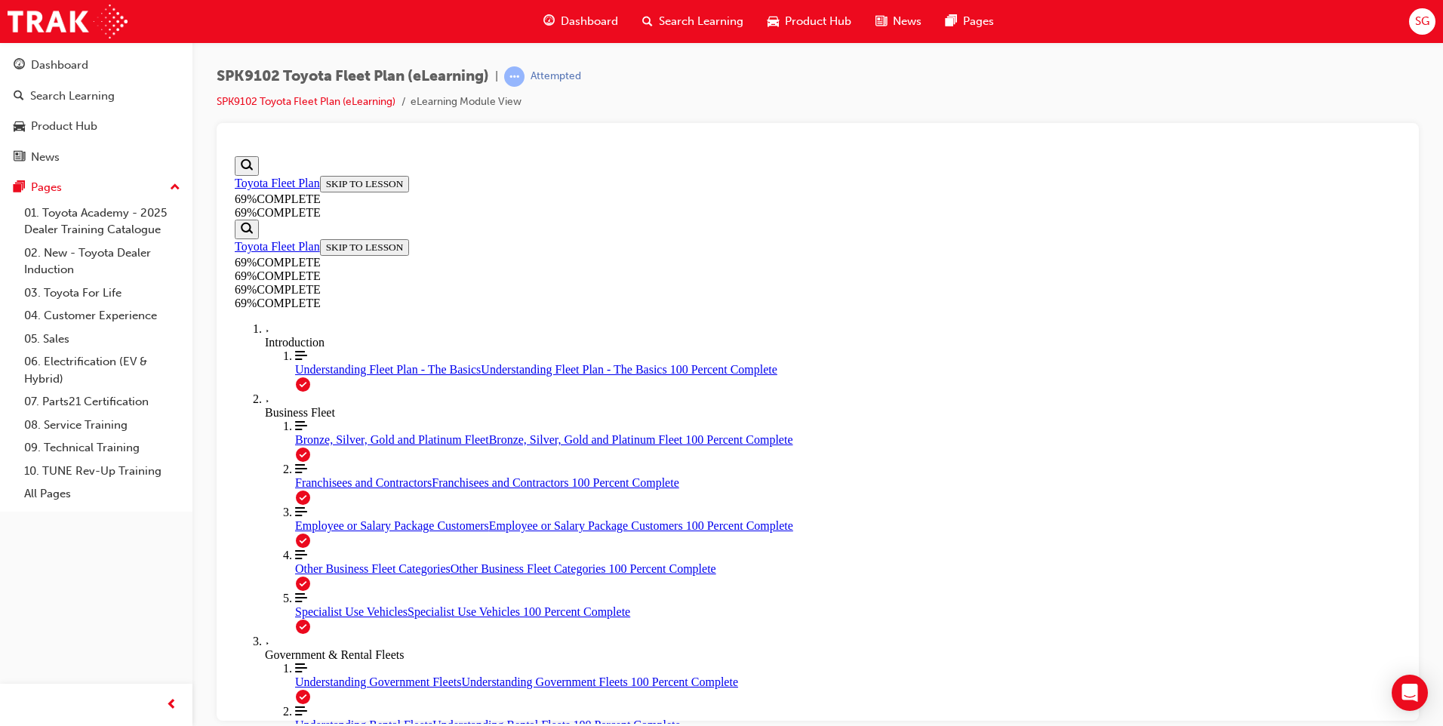
drag, startPoint x: 693, startPoint y: 573, endPoint x: 1155, endPoint y: 594, distance: 462.5
drag, startPoint x: 653, startPoint y: 282, endPoint x: 761, endPoint y: 340, distance: 122.6
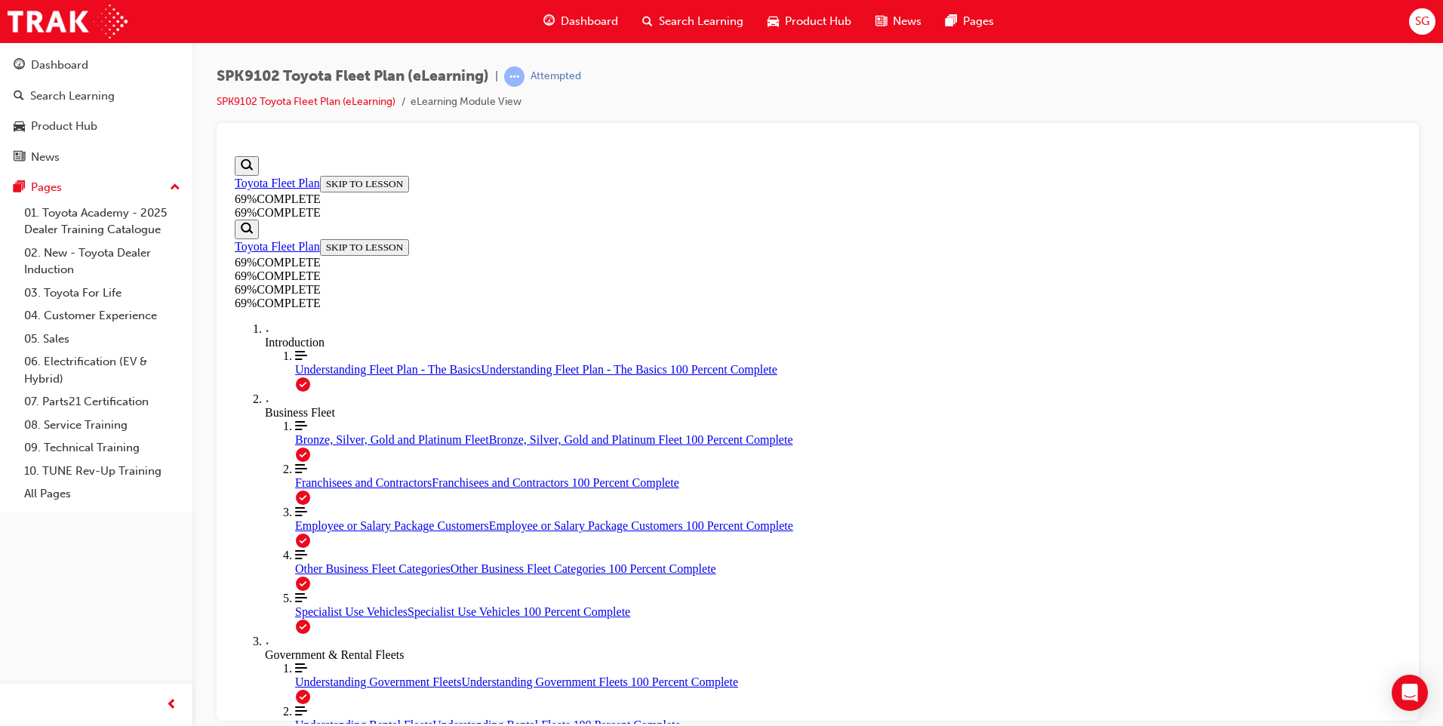
drag, startPoint x: 655, startPoint y: 282, endPoint x: 912, endPoint y: 357, distance: 267.5
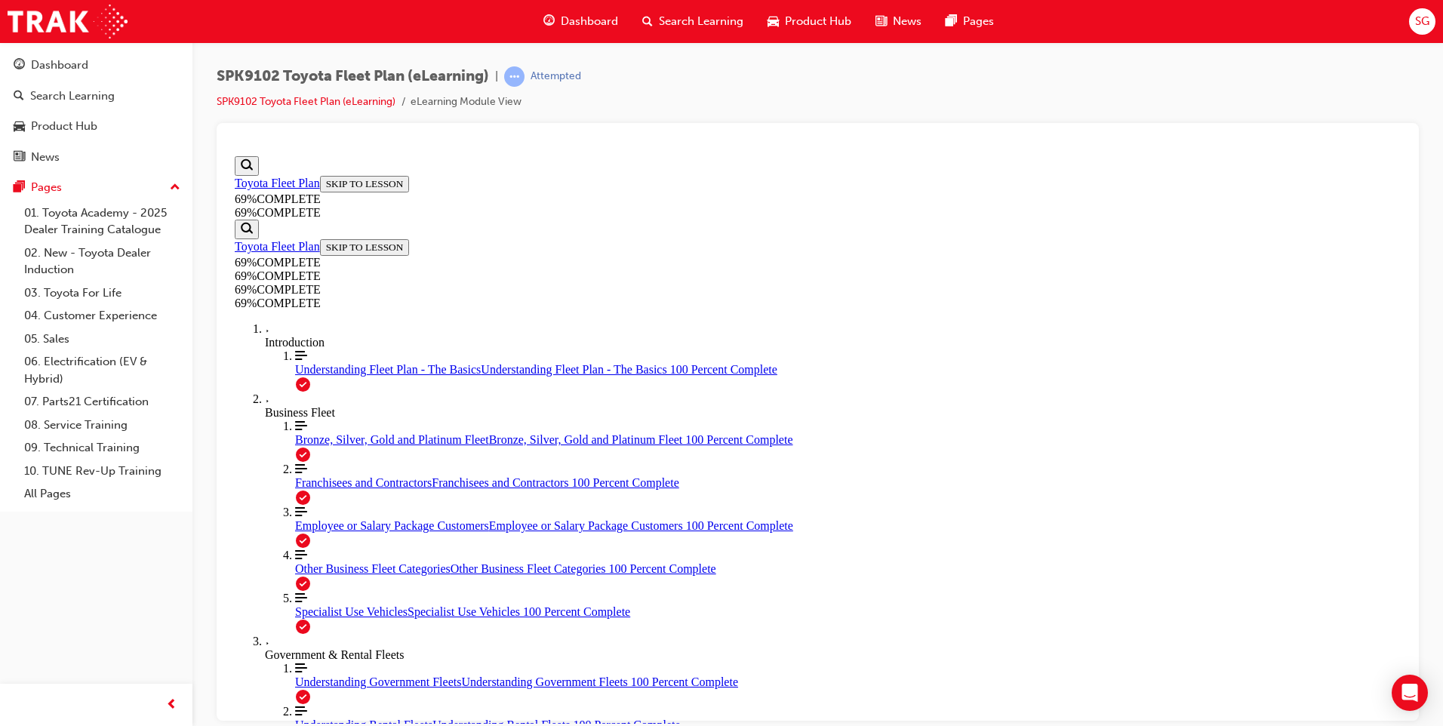
drag, startPoint x: 651, startPoint y: 279, endPoint x: 938, endPoint y: 368, distance: 299.6
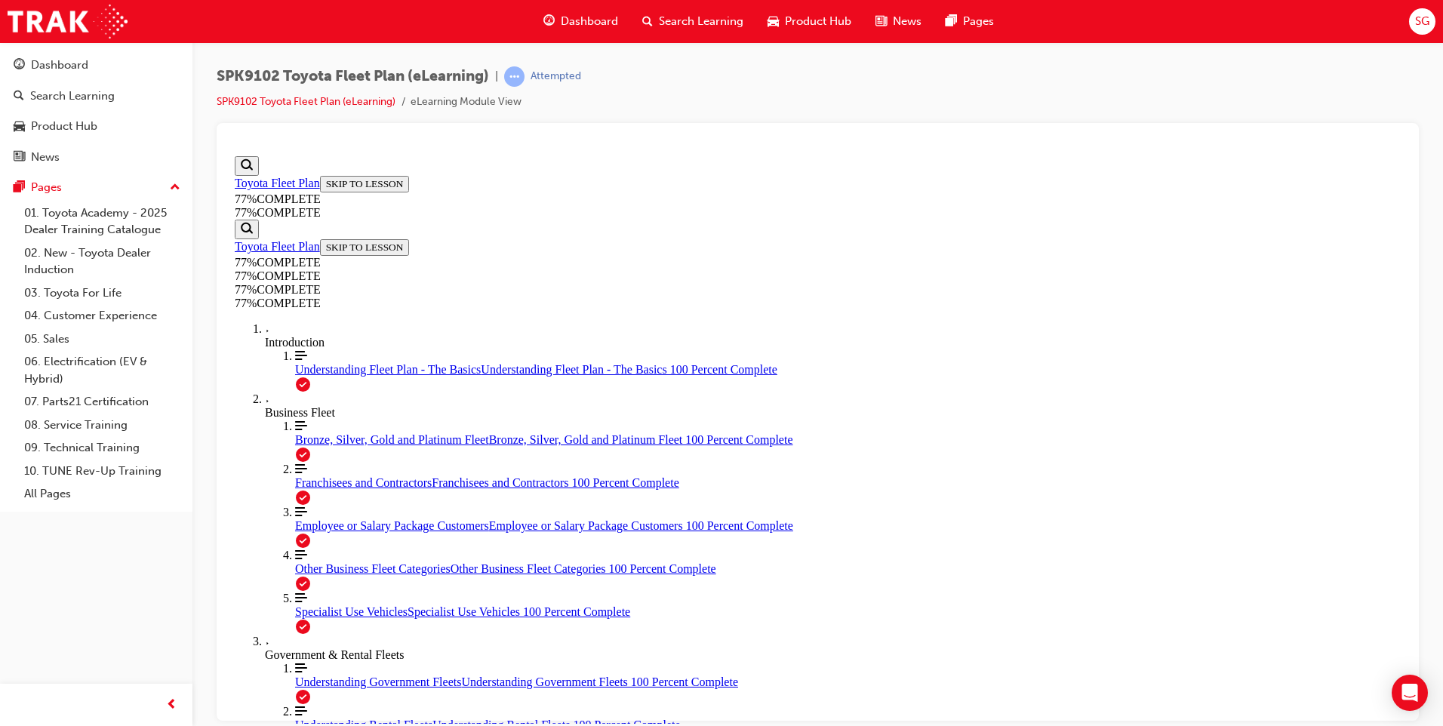
drag, startPoint x: 624, startPoint y: 218, endPoint x: 888, endPoint y: 236, distance: 264.0
drag, startPoint x: 633, startPoint y: 500, endPoint x: 1048, endPoint y: 571, distance: 421.9
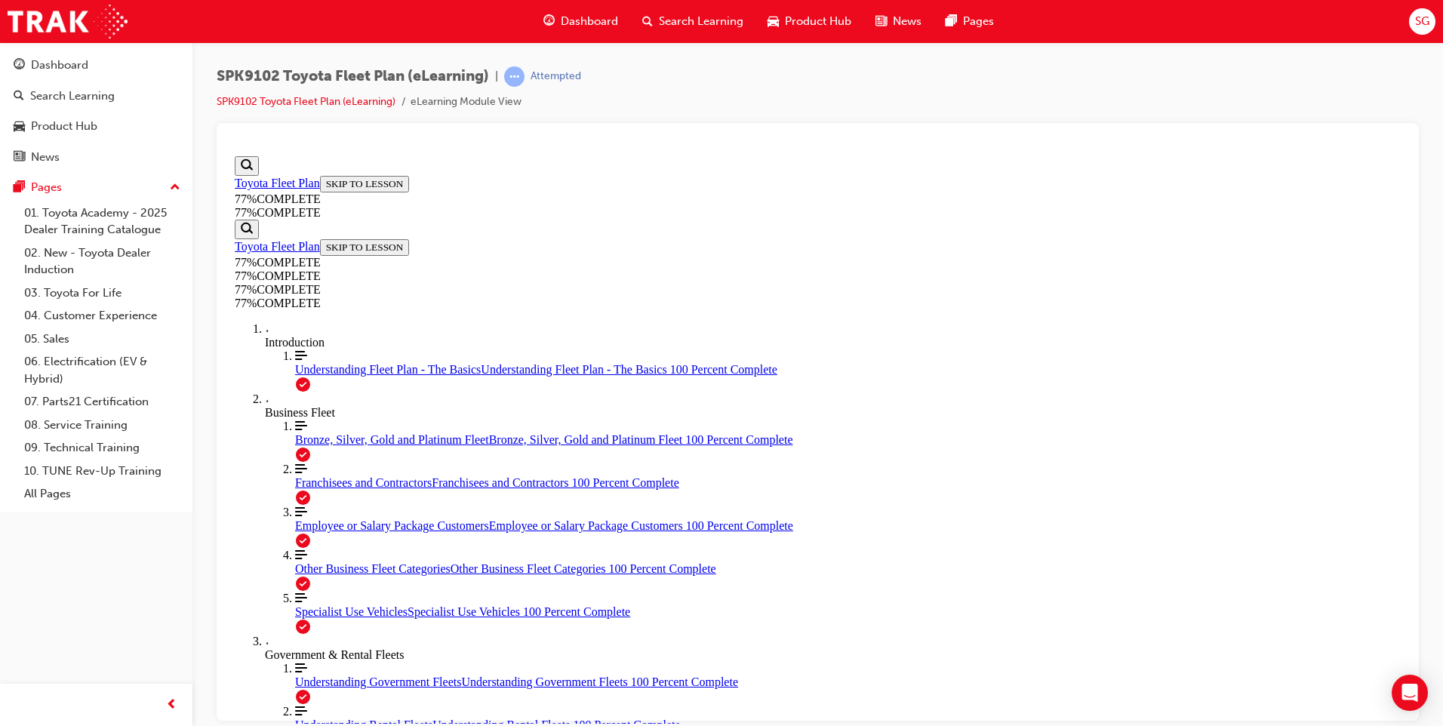
drag, startPoint x: 1048, startPoint y: 571, endPoint x: 1024, endPoint y: 631, distance: 64.6
drag, startPoint x: 642, startPoint y: 503, endPoint x: 962, endPoint y: 593, distance: 332.4
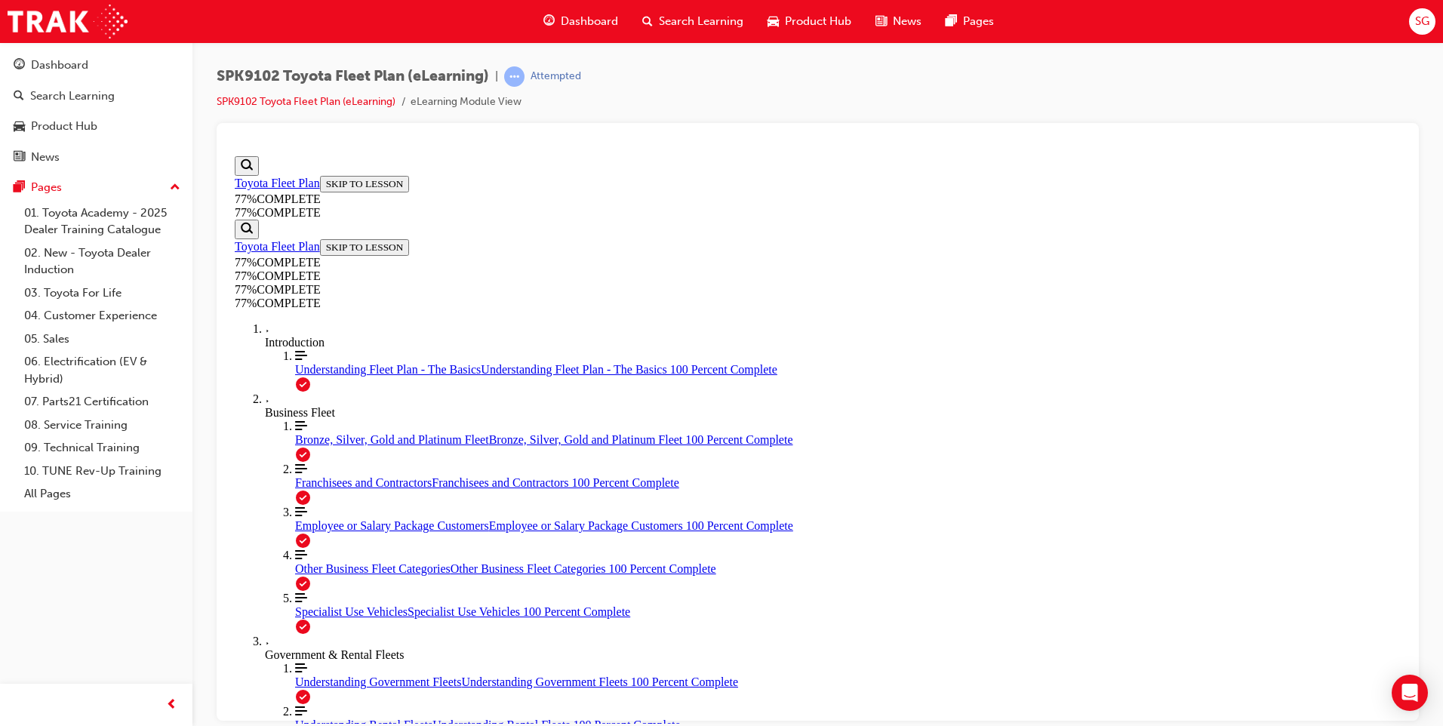
drag, startPoint x: 623, startPoint y: 439, endPoint x: 845, endPoint y: 606, distance: 278.2
drag, startPoint x: 1002, startPoint y: 460, endPoint x: 1239, endPoint y: 612, distance: 281.4
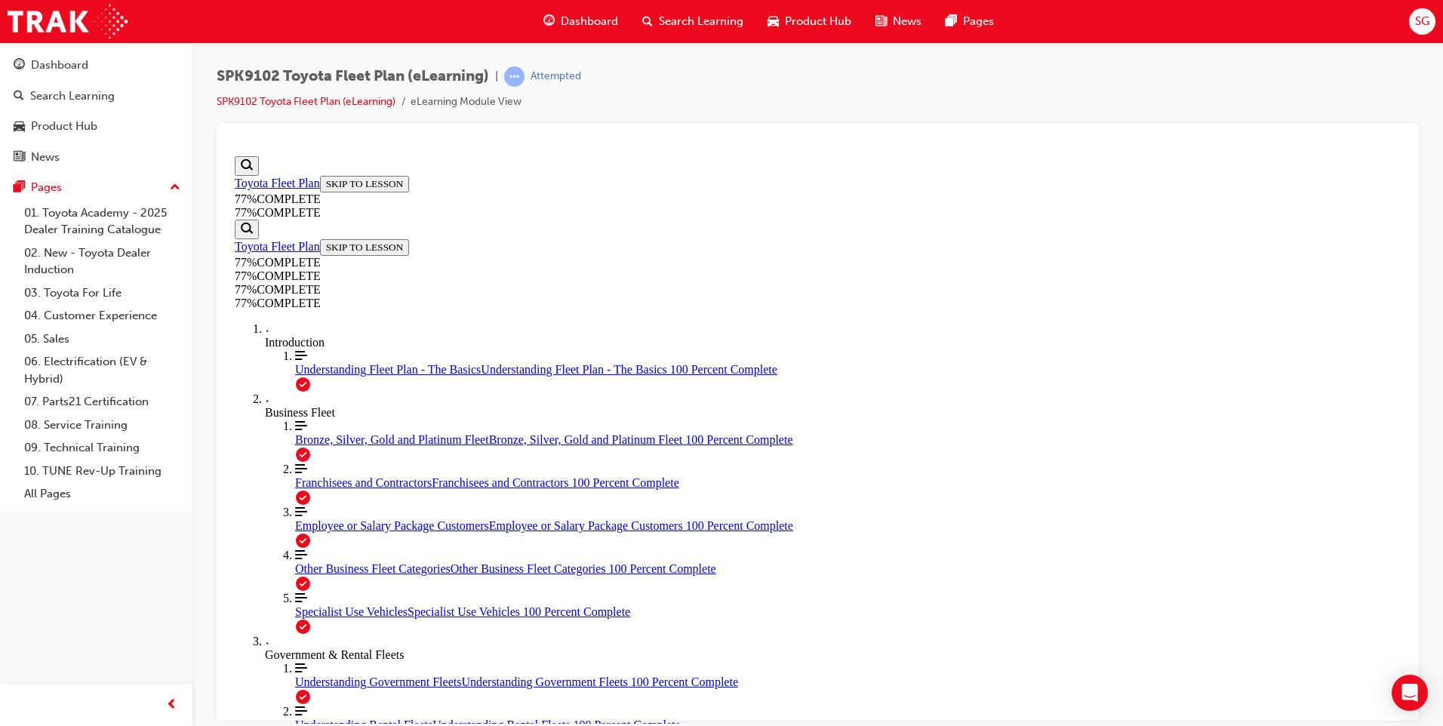
drag, startPoint x: 1239, startPoint y: 612, endPoint x: 1180, endPoint y: 584, distance: 66.2
drag, startPoint x: 1224, startPoint y: 601, endPoint x: 942, endPoint y: 462, distance: 314.0
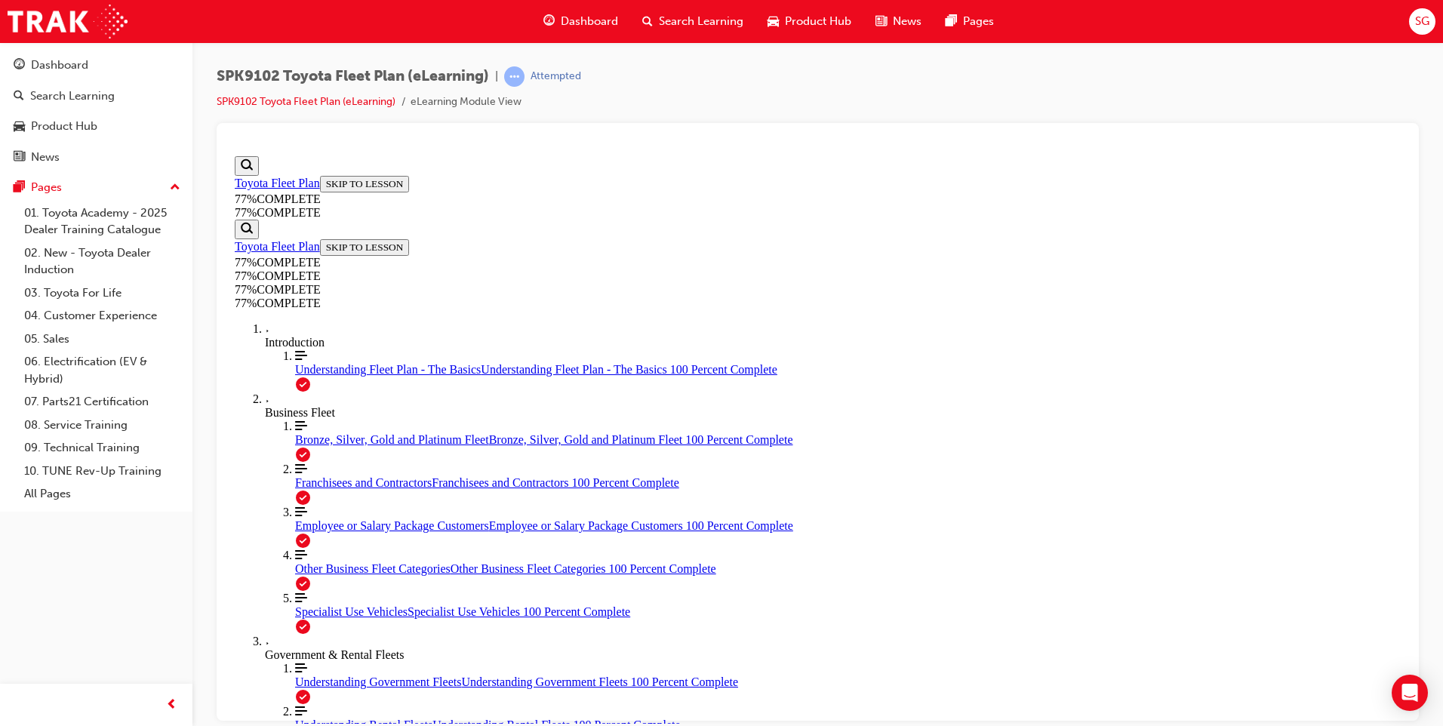
drag, startPoint x: 658, startPoint y: 563, endPoint x: 1146, endPoint y: 622, distance: 491.2
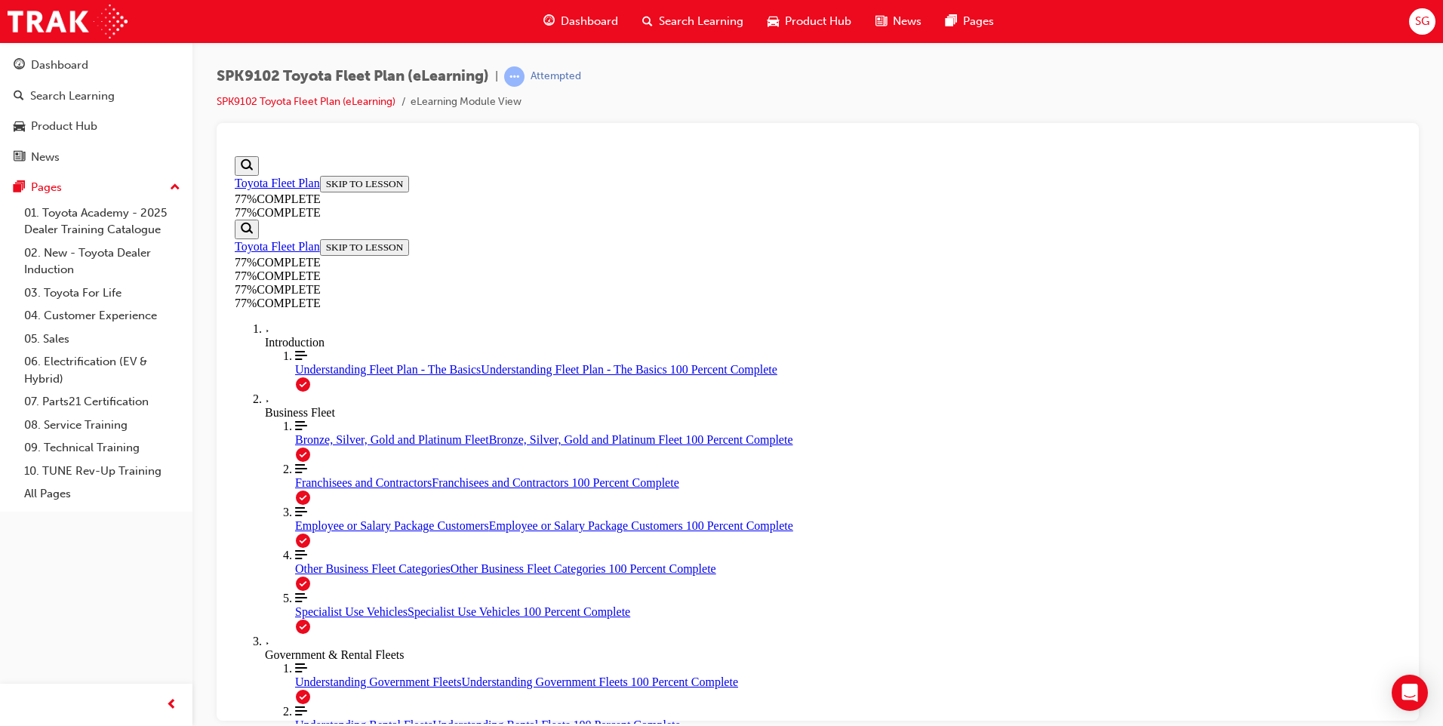
drag, startPoint x: 658, startPoint y: 601, endPoint x: 1039, endPoint y: 630, distance: 381.6
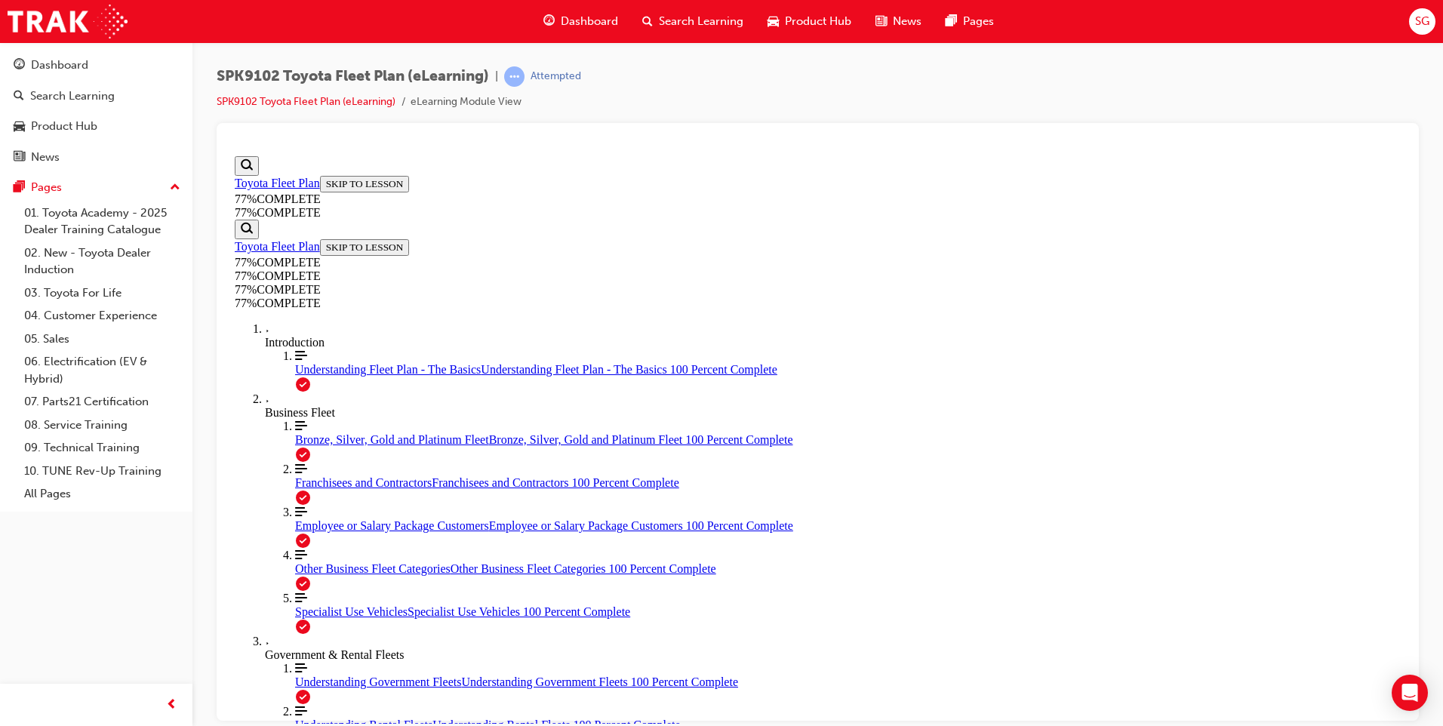
drag, startPoint x: 679, startPoint y: 281, endPoint x: 829, endPoint y: 290, distance: 149.7
drag, startPoint x: 658, startPoint y: 530, endPoint x: 950, endPoint y: 620, distance: 305.9
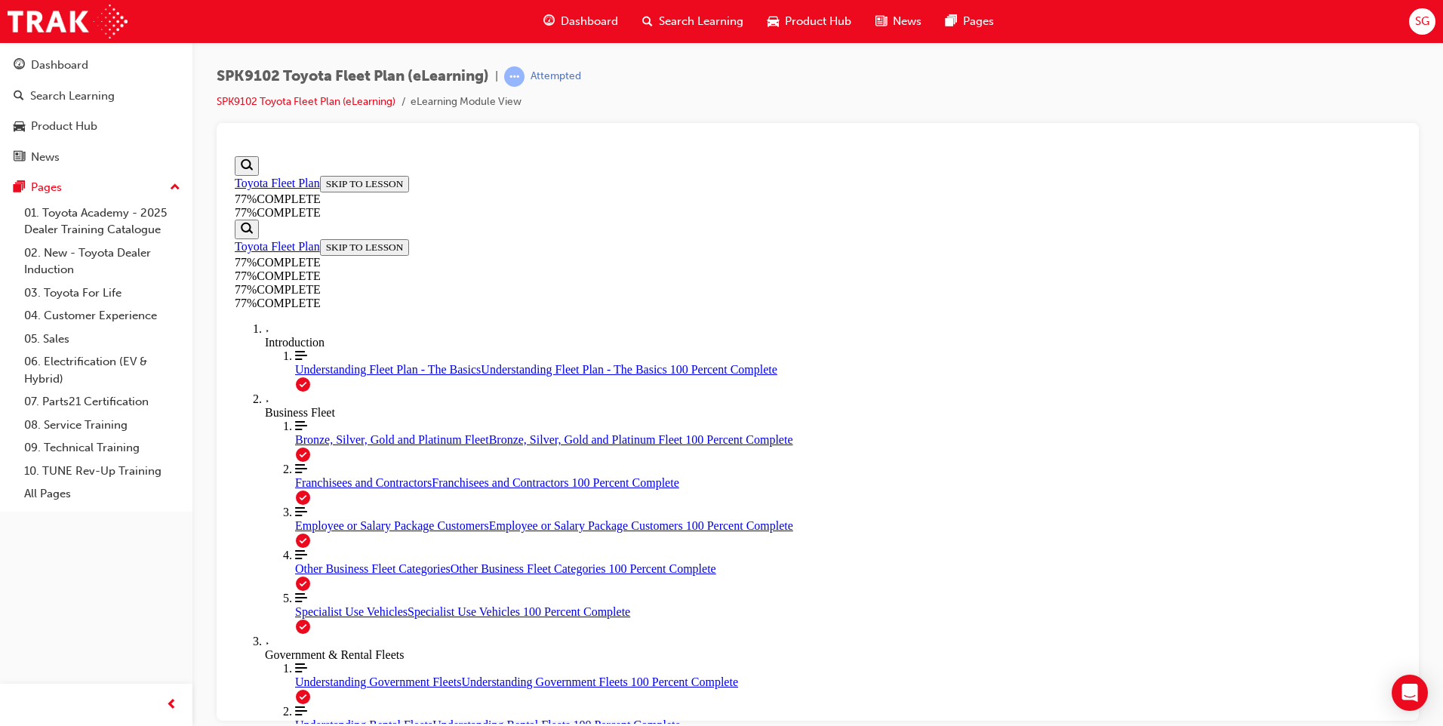
drag, startPoint x: 650, startPoint y: 274, endPoint x: 784, endPoint y: 277, distance: 133.6
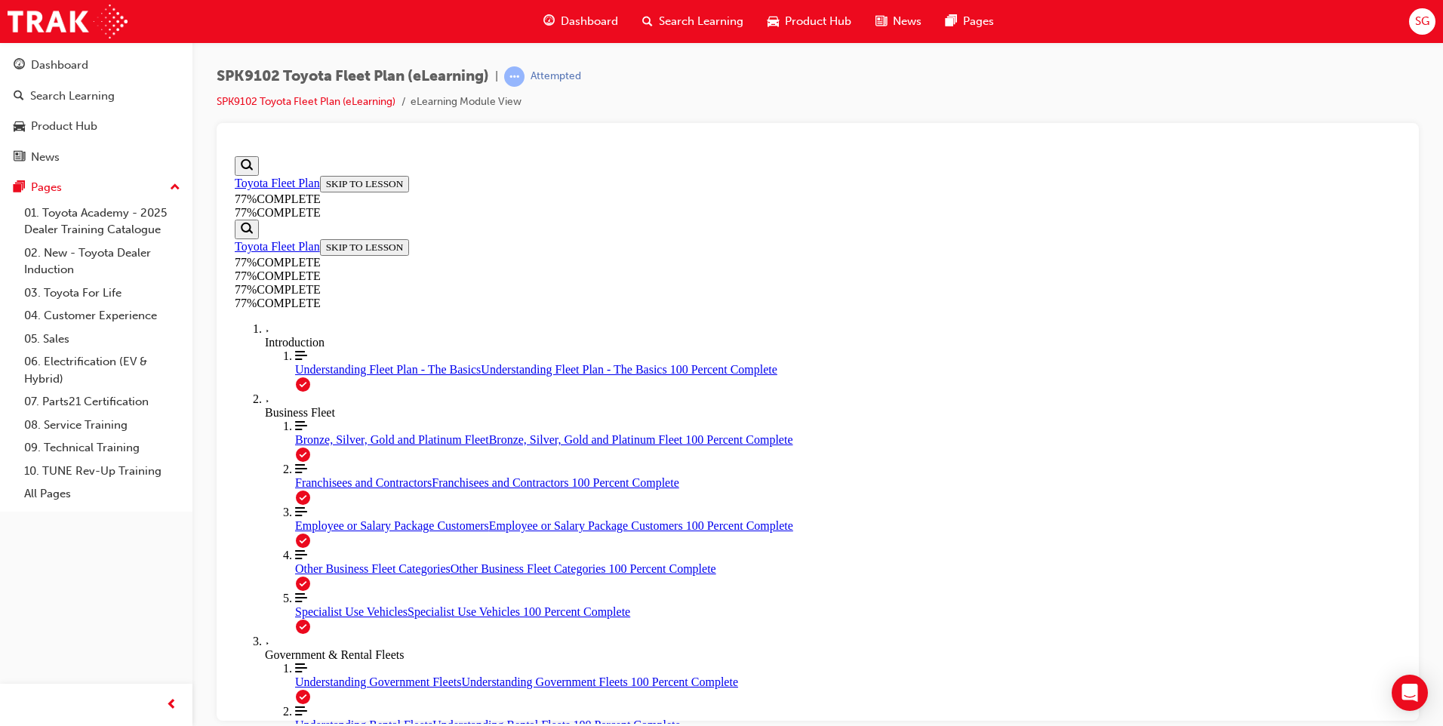
drag, startPoint x: 655, startPoint y: 473, endPoint x: 1149, endPoint y: 604, distance: 510.7
drag, startPoint x: 693, startPoint y: 279, endPoint x: 801, endPoint y: 286, distance: 108.2
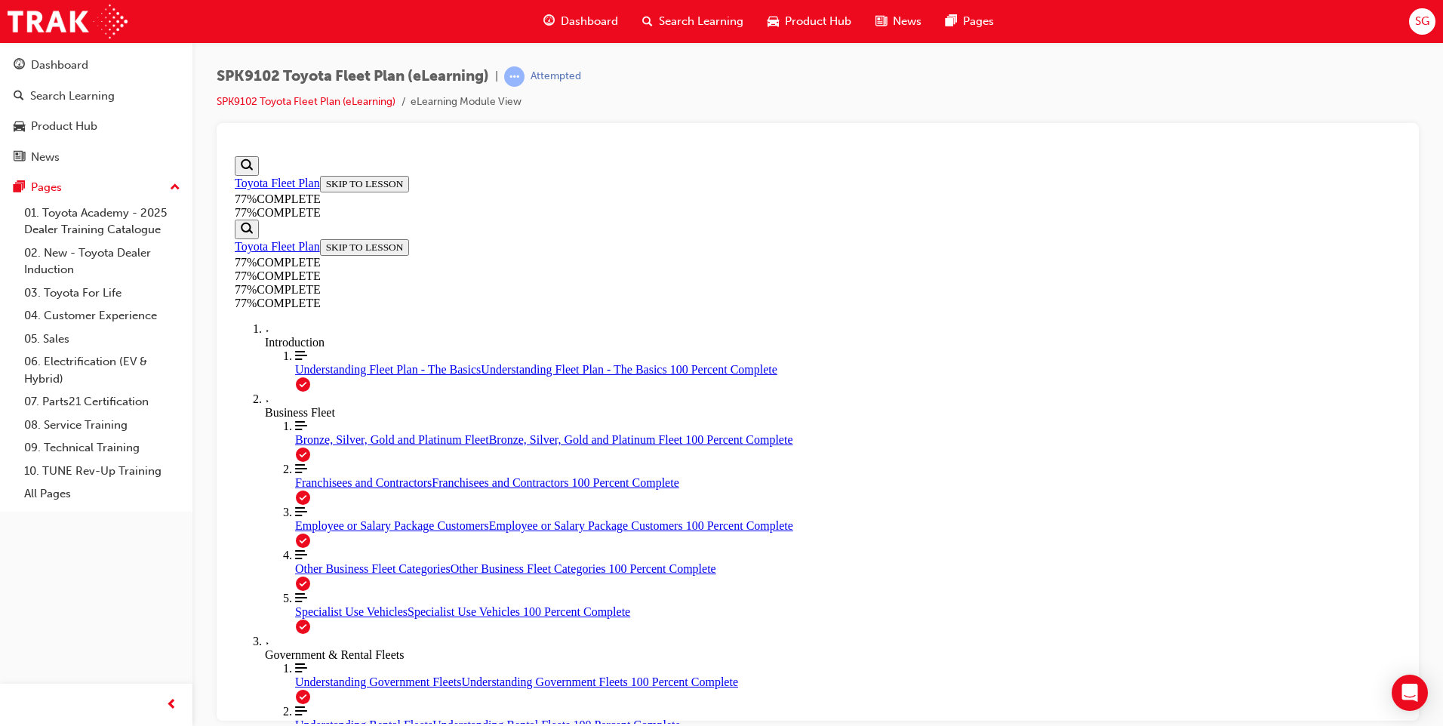
drag, startPoint x: 651, startPoint y: 497, endPoint x: 1111, endPoint y: 630, distance: 479.5
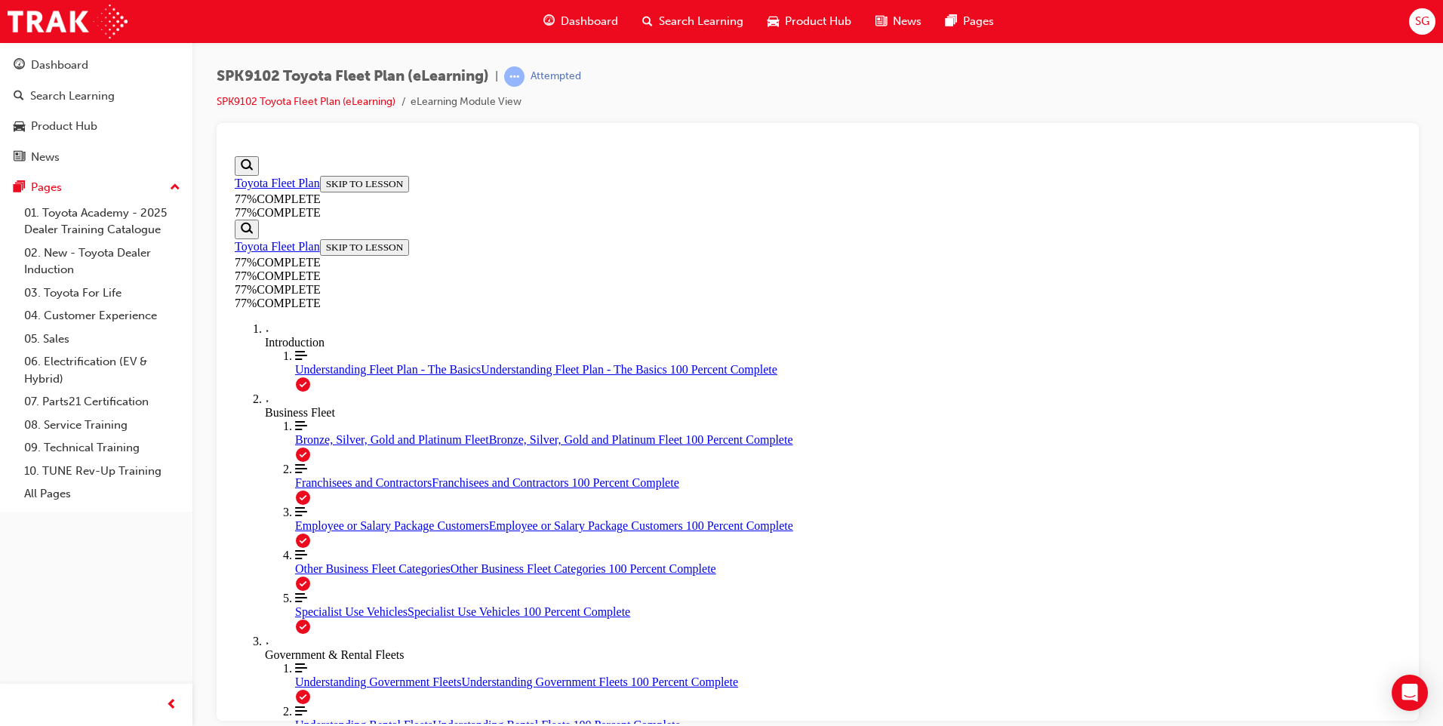
drag, startPoint x: 630, startPoint y: 325, endPoint x: 1021, endPoint y: 579, distance: 466.1
drag, startPoint x: 946, startPoint y: 362, endPoint x: 1211, endPoint y: 584, distance: 345.6
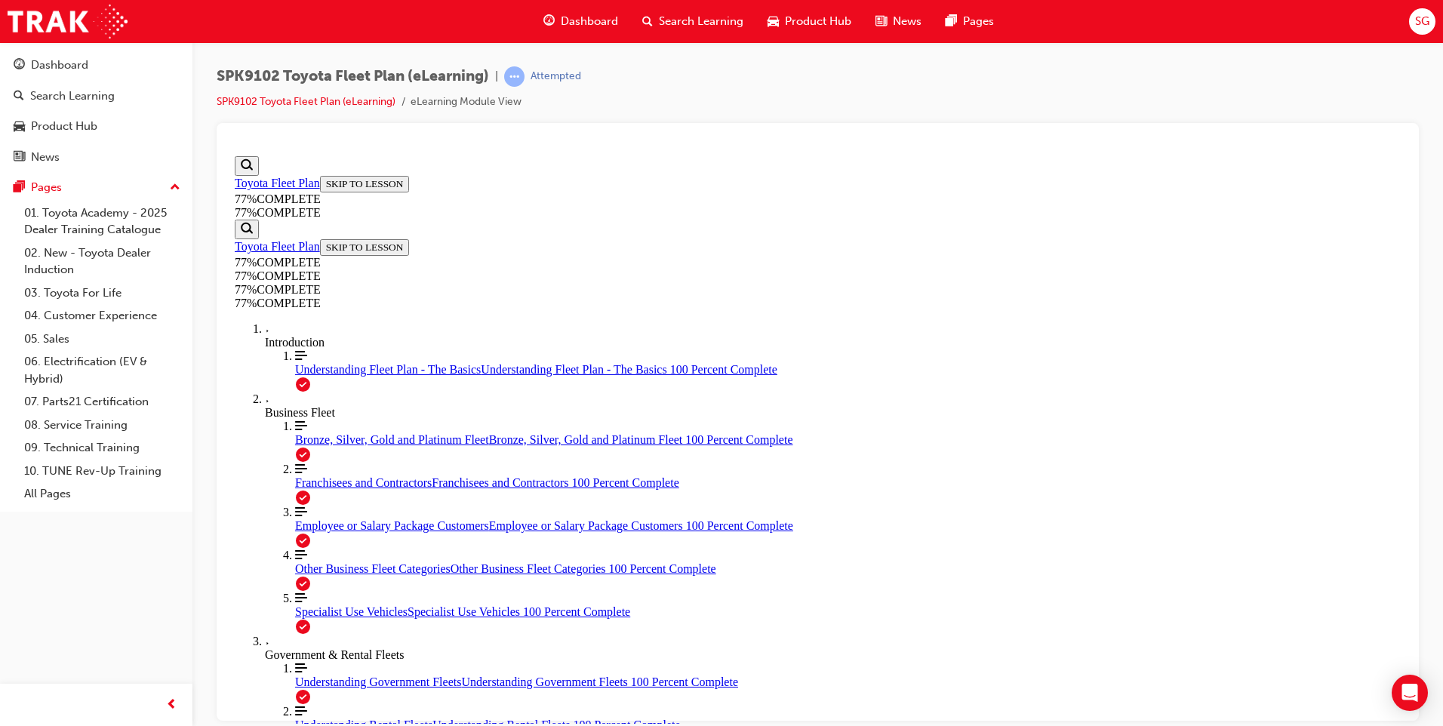
drag, startPoint x: 570, startPoint y: 457, endPoint x: 801, endPoint y: 639, distance: 293.6
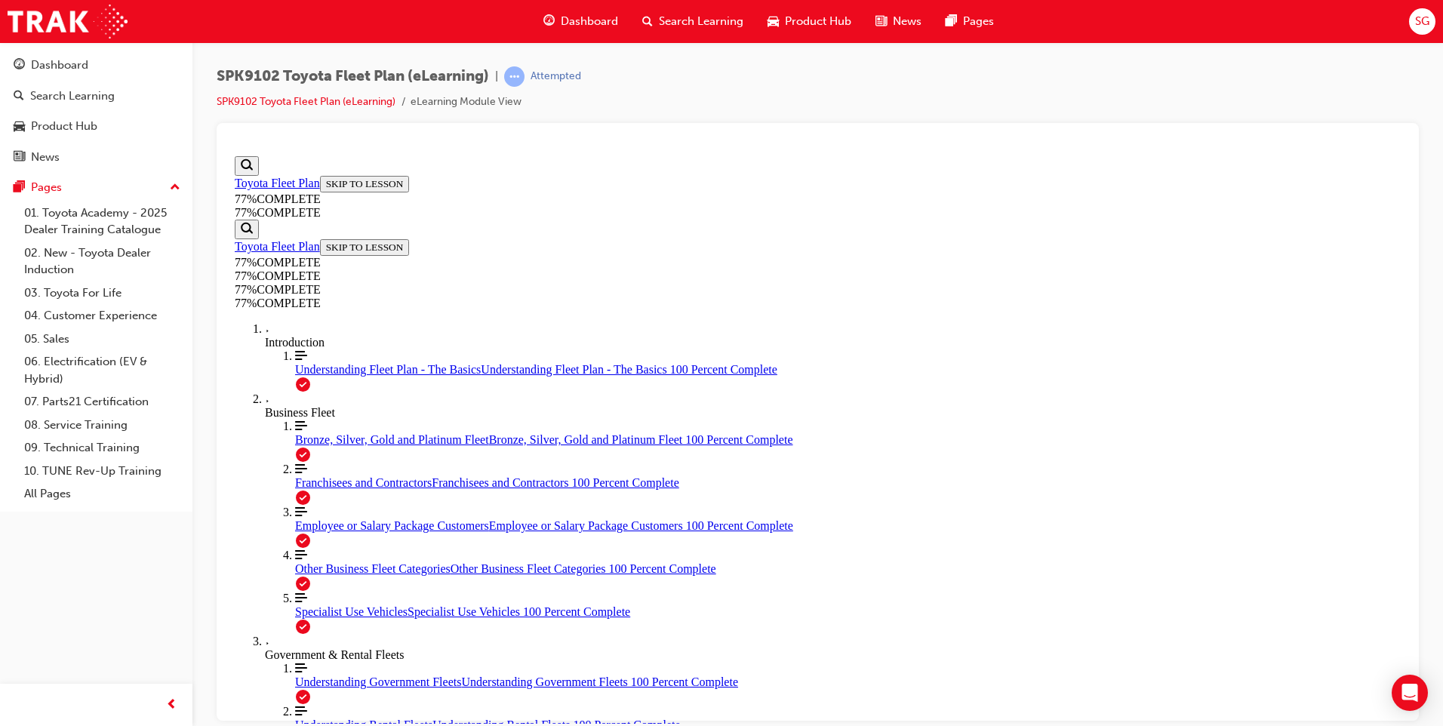
drag, startPoint x: 563, startPoint y: 263, endPoint x: 824, endPoint y: 580, distance: 411.4
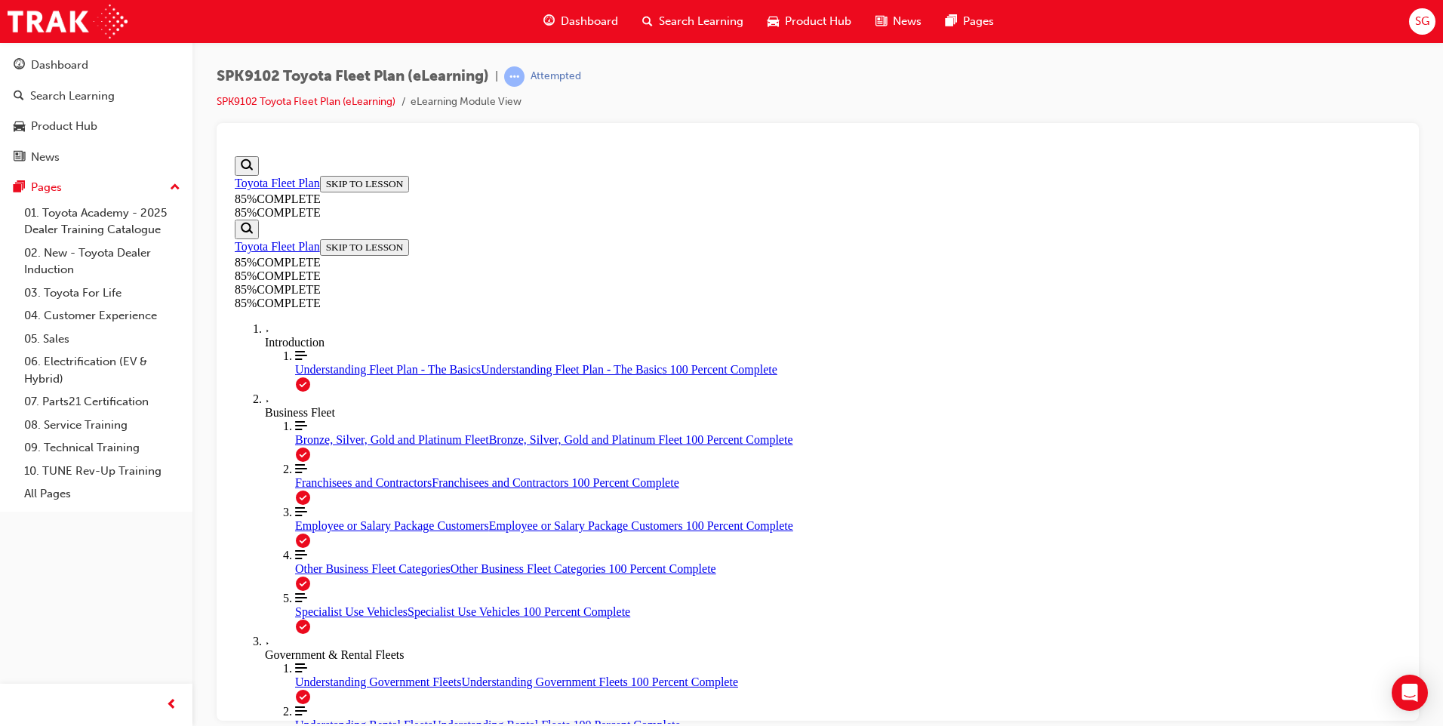
scroll to position [0, 0]
drag, startPoint x: 630, startPoint y: 287, endPoint x: 1063, endPoint y: 272, distance: 432.8
drag, startPoint x: 561, startPoint y: 301, endPoint x: 811, endPoint y: 600, distance: 389.6
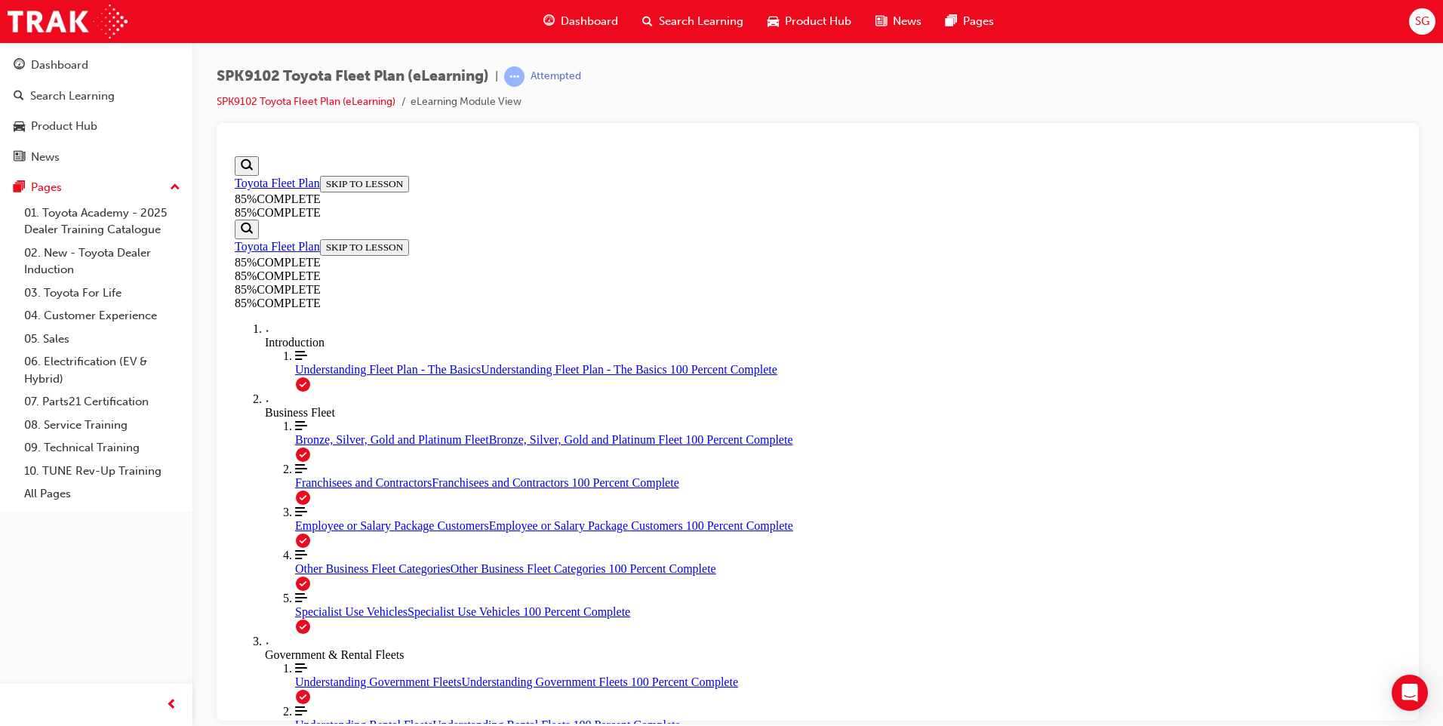
click at [1079, 131] on div at bounding box center [818, 422] width 1202 height 598
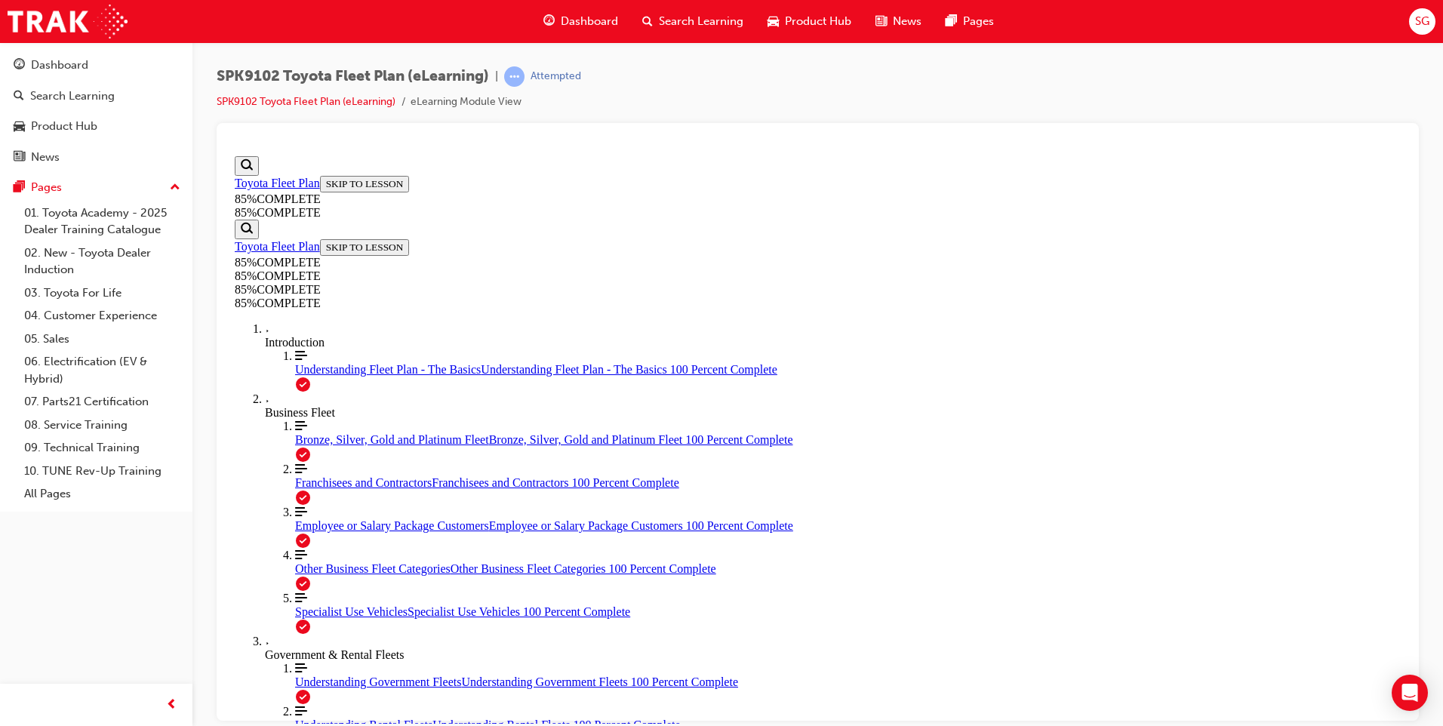
scroll to position [599, 0]
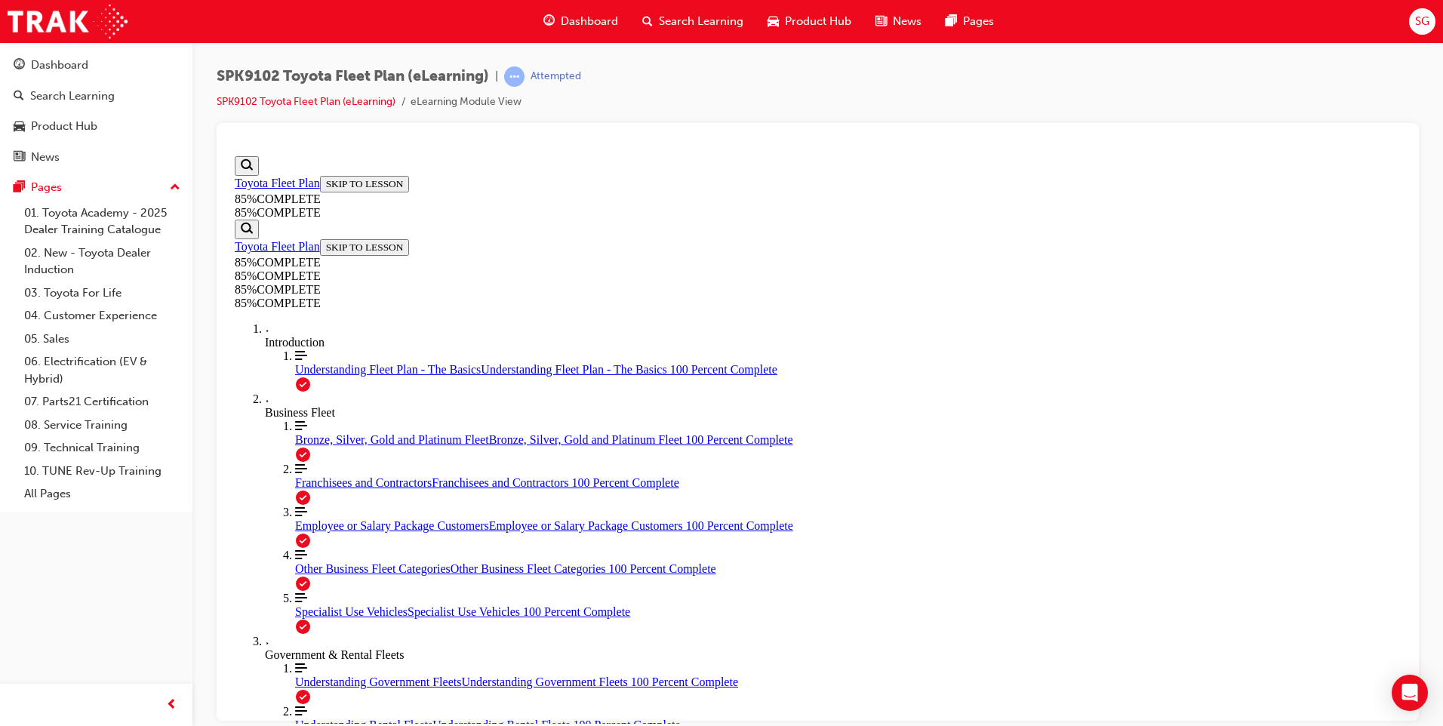
drag, startPoint x: 645, startPoint y: 439, endPoint x: 926, endPoint y: 308, distance: 310.0
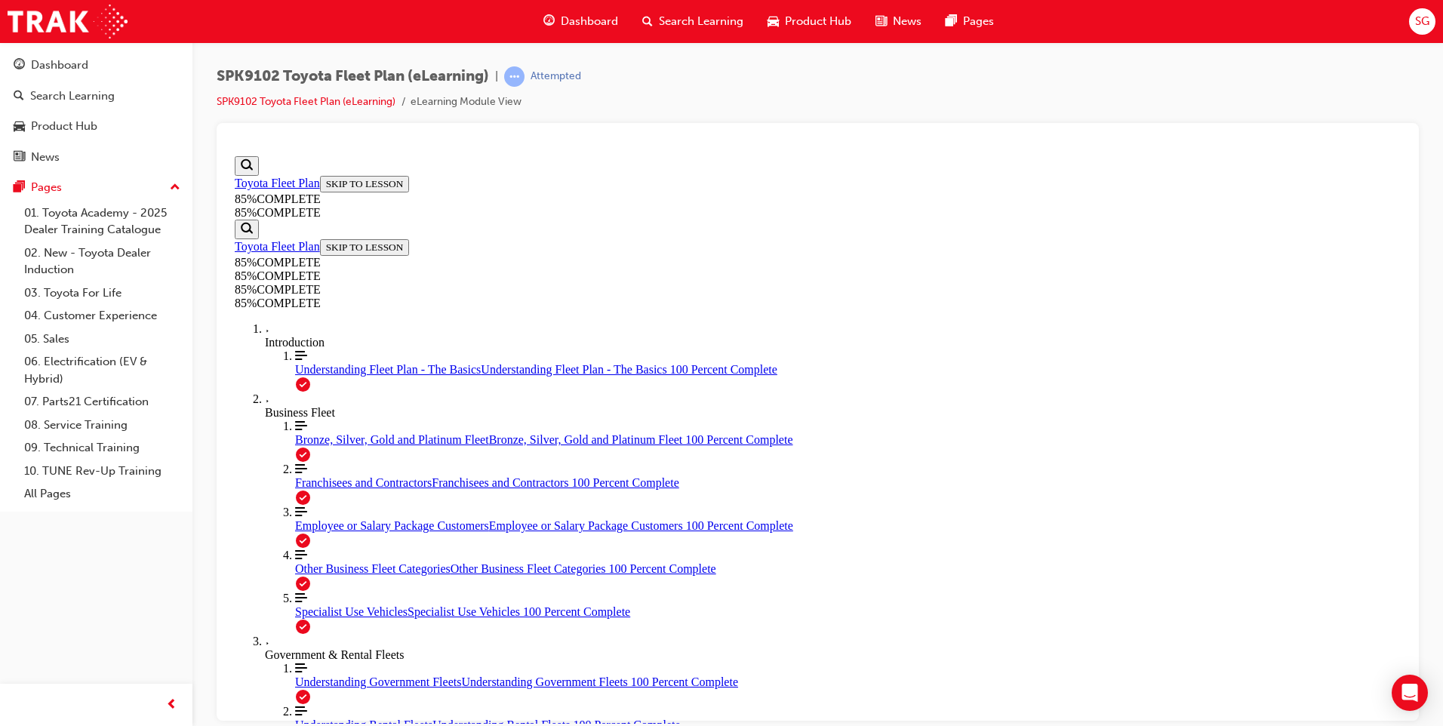
scroll to position [562, 0]
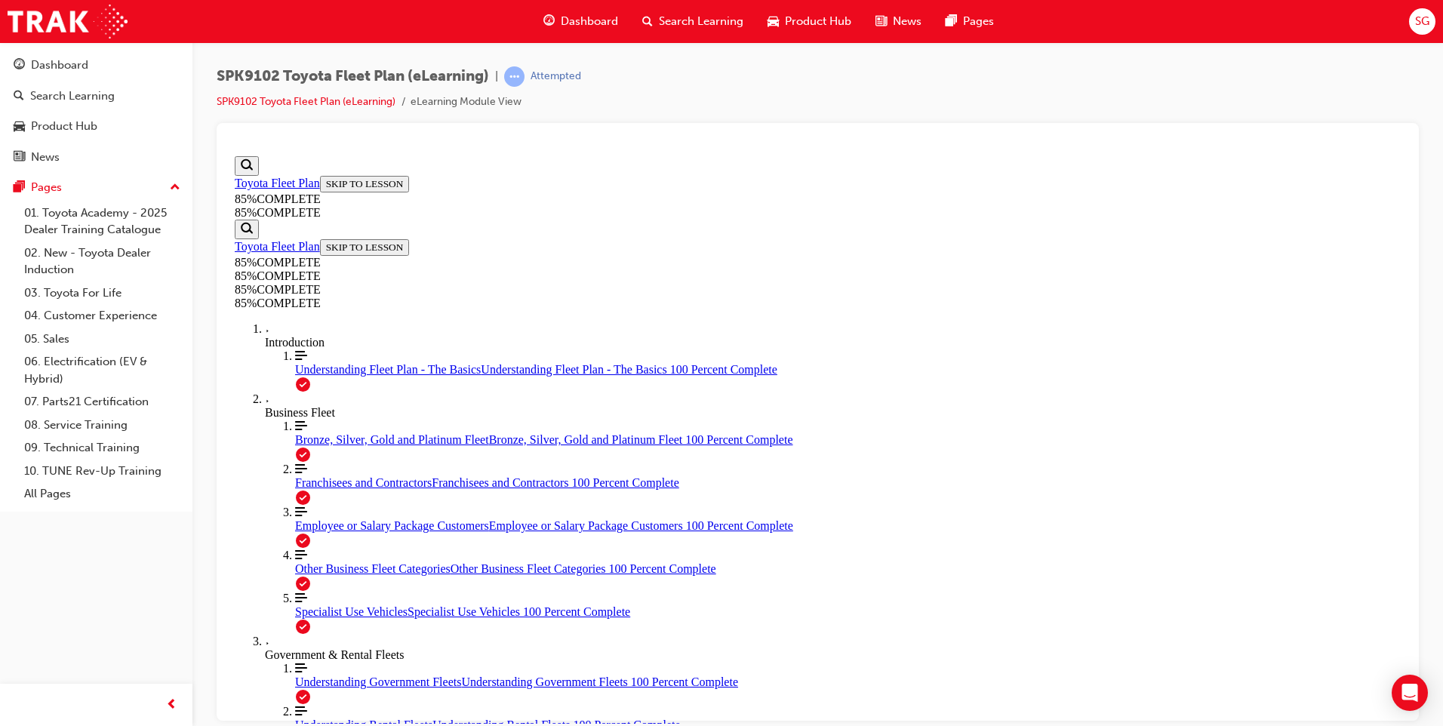
drag, startPoint x: 657, startPoint y: 220, endPoint x: 811, endPoint y: 226, distance: 153.4
